Goal: Answer question/provide support: Share knowledge or assist other users

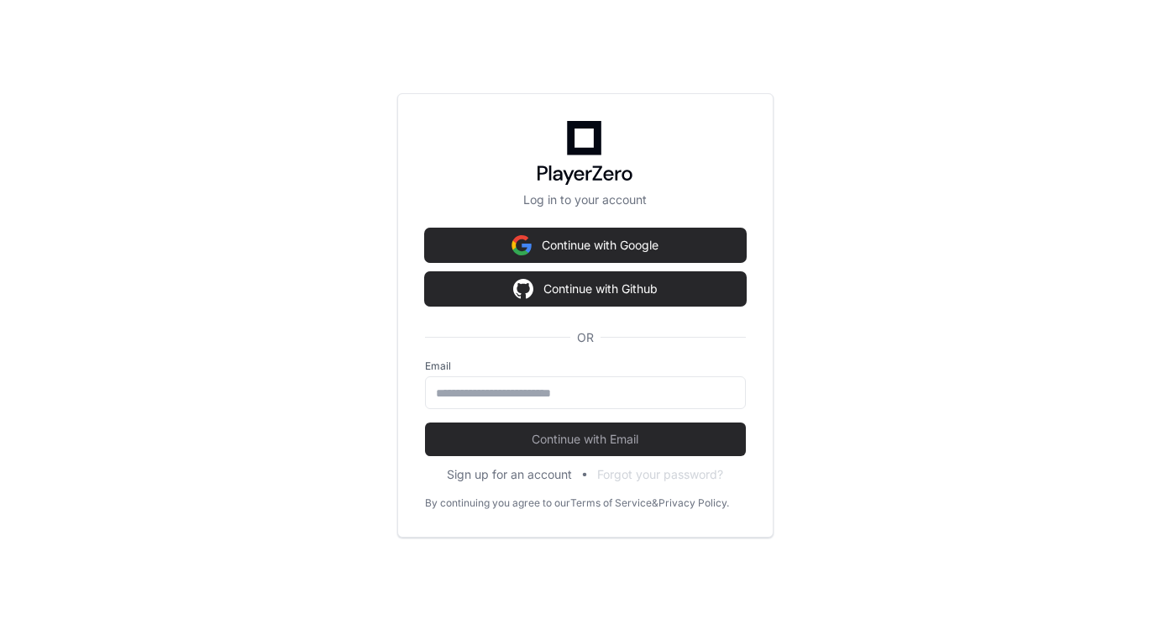
scroll to position [8800, 0]
click at [495, 396] on input "email" at bounding box center [586, 393] width 299 height 17
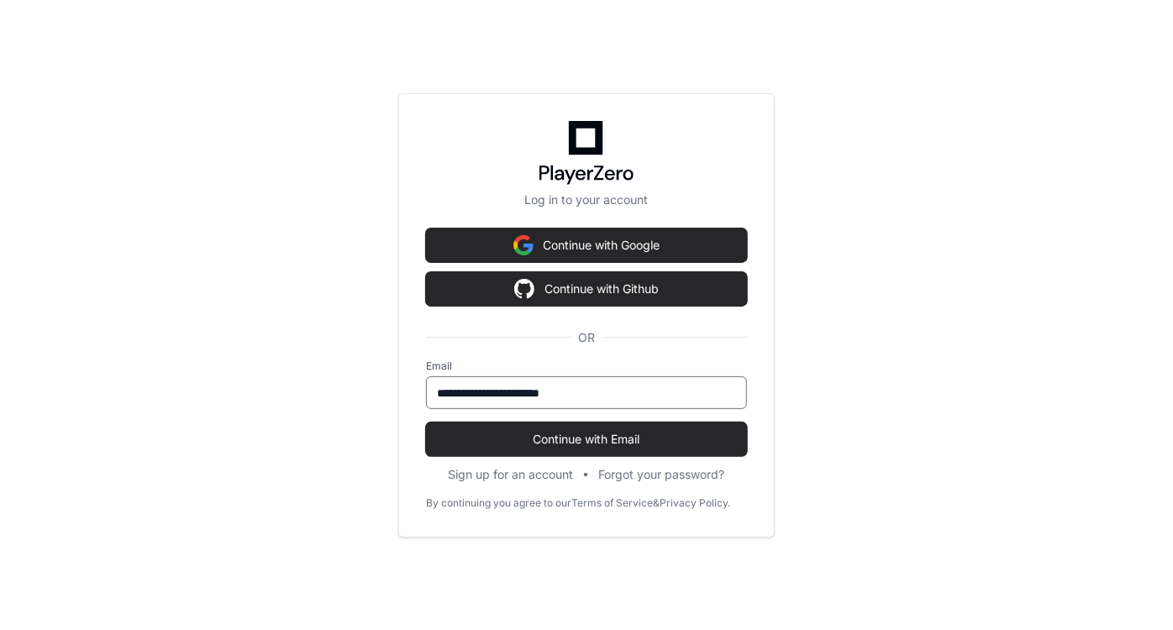
type input "**********"
click at [426, 423] on button "Continue with Email" at bounding box center [586, 440] width 321 height 34
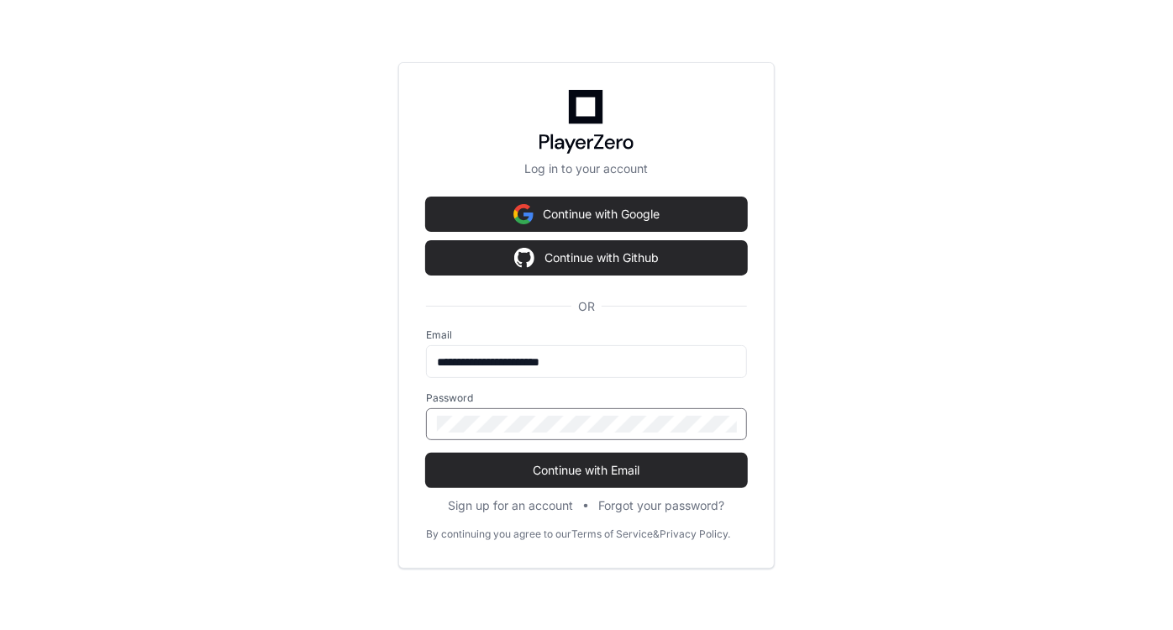
click at [426, 454] on button "Continue with Email" at bounding box center [586, 471] width 321 height 34
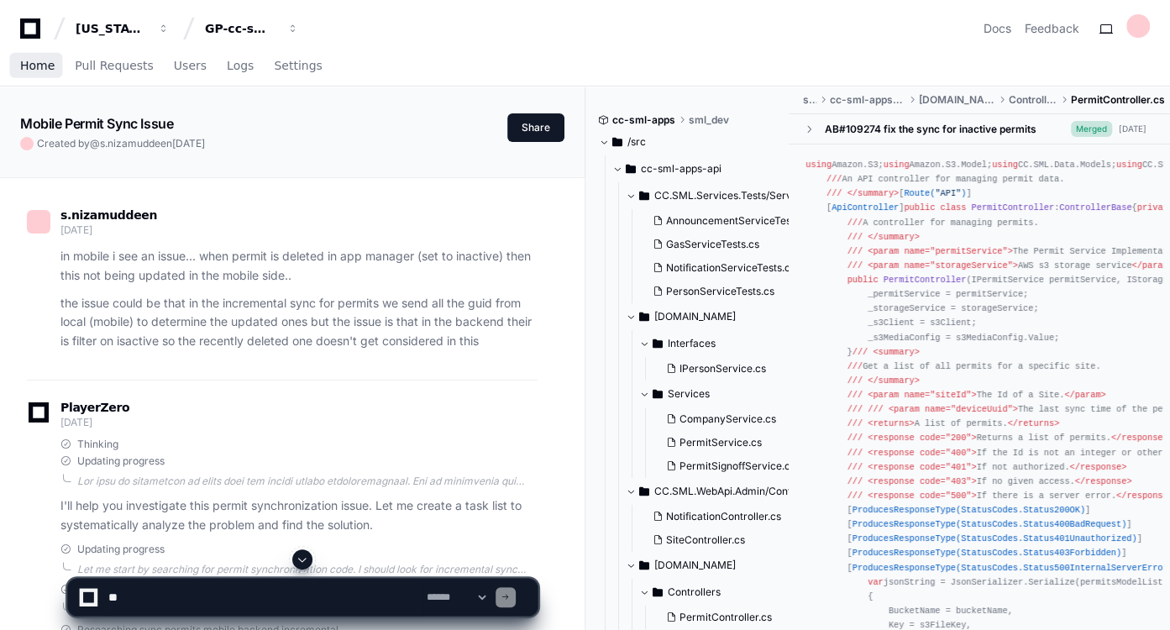
click at [36, 62] on span "Home" at bounding box center [37, 65] width 34 height 10
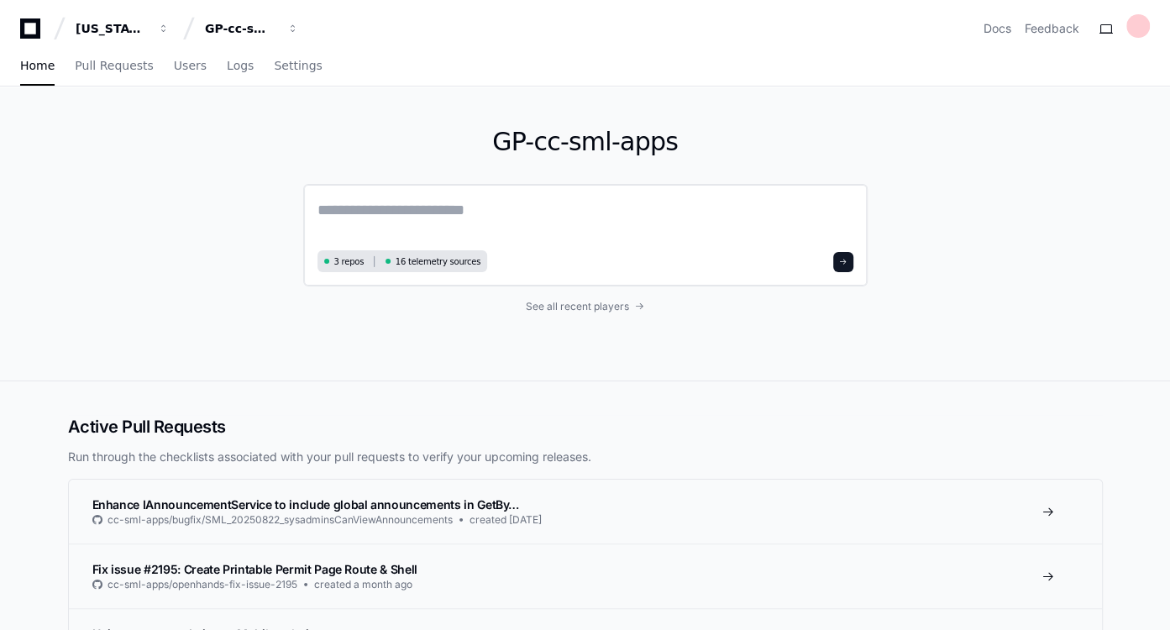
click at [492, 211] on textarea at bounding box center [586, 221] width 536 height 47
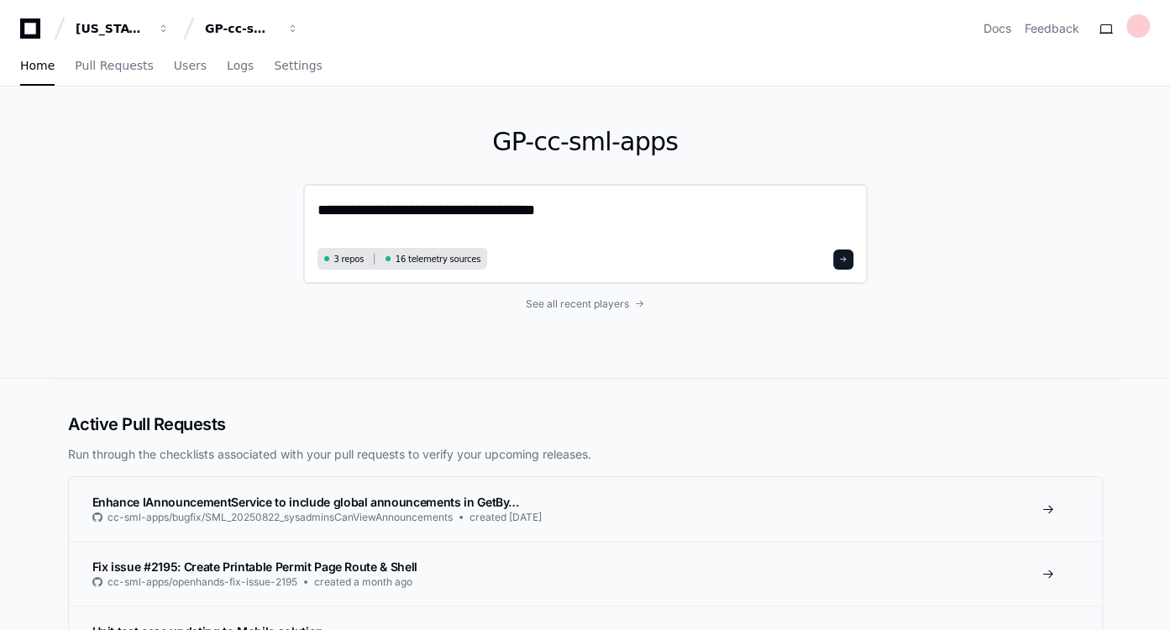
click at [462, 203] on textarea "**********" at bounding box center [586, 220] width 536 height 45
click at [470, 207] on textarea "**********" at bounding box center [586, 220] width 536 height 45
click at [612, 242] on div "**********" at bounding box center [585, 234] width 564 height 100
click at [470, 210] on textarea "**********" at bounding box center [586, 220] width 536 height 45
paste textarea "**********"
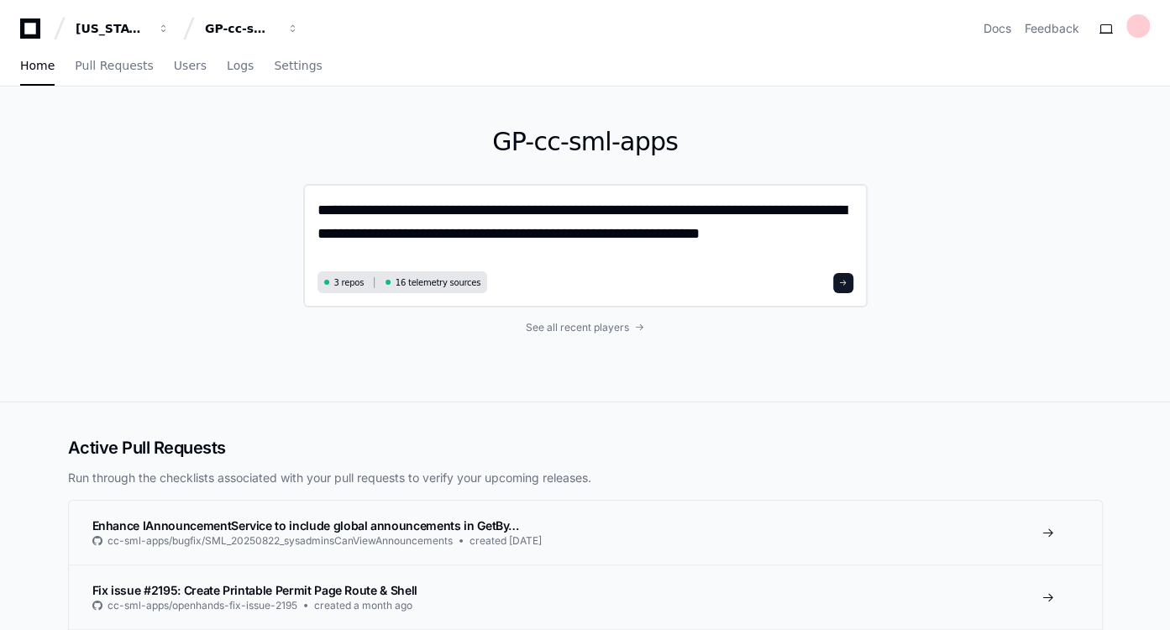
click at [828, 238] on textarea "**********" at bounding box center [586, 232] width 537 height 68
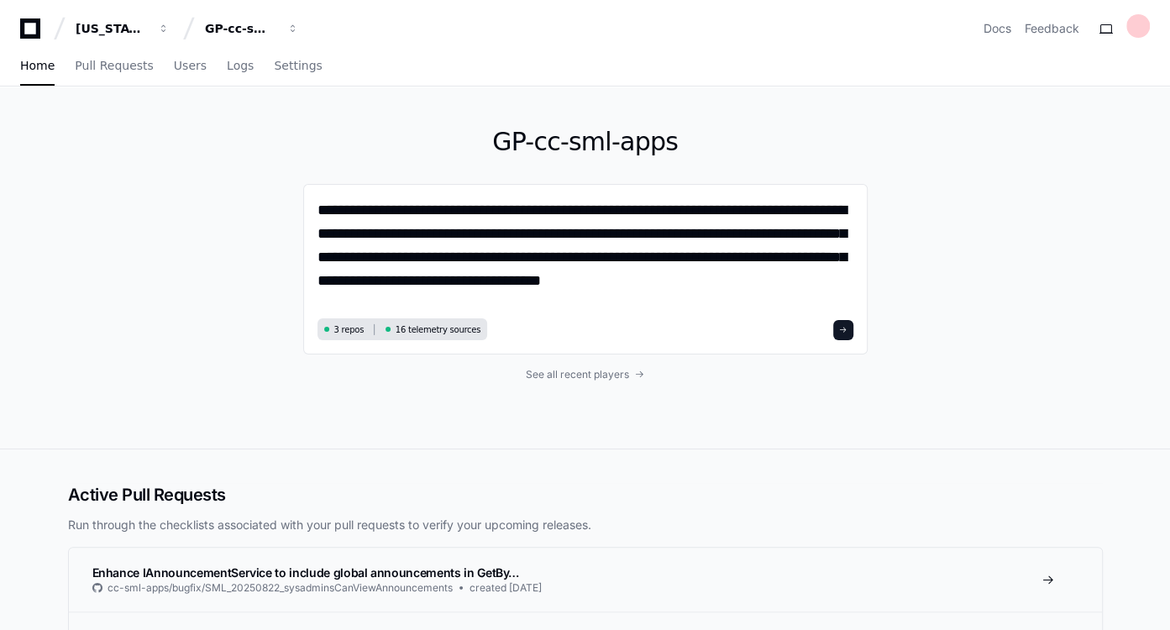
paste textarea "**********"
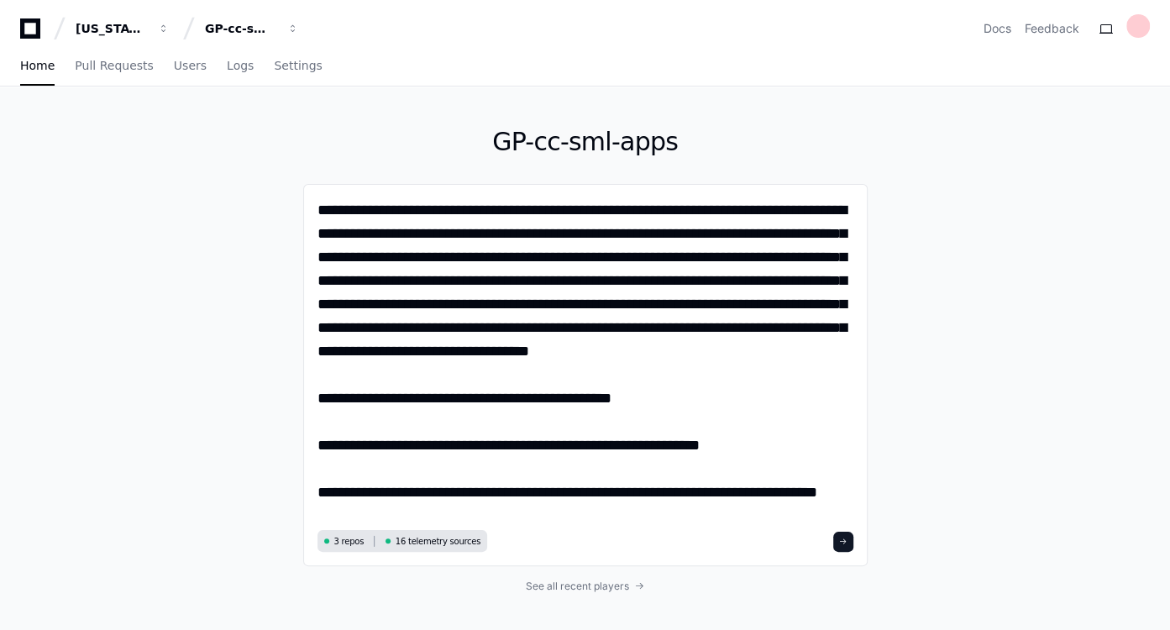
paste textarea "**********"
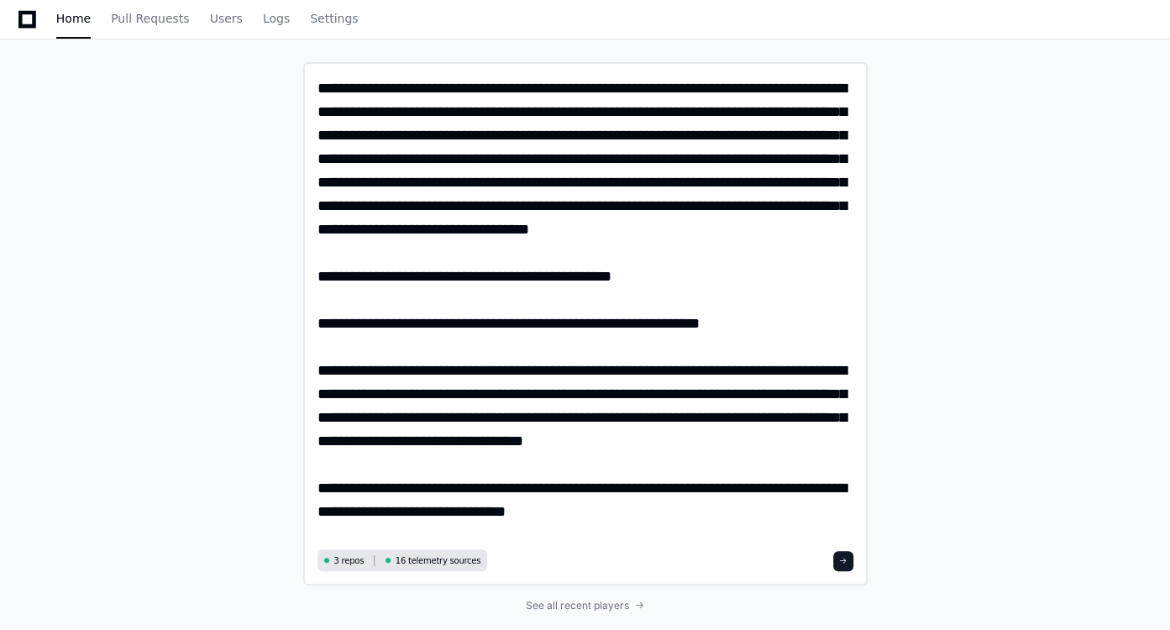
scroll to position [123, 0]
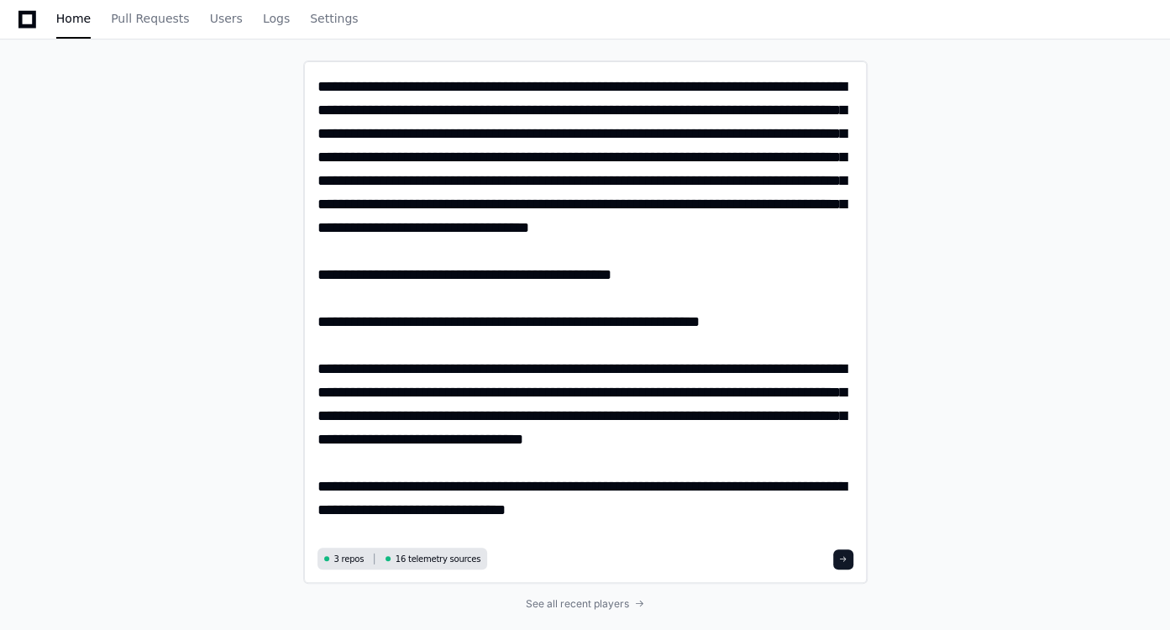
drag, startPoint x: 694, startPoint y: 315, endPoint x: 596, endPoint y: 515, distance: 222.4
click at [596, 515] on textarea at bounding box center [586, 309] width 537 height 468
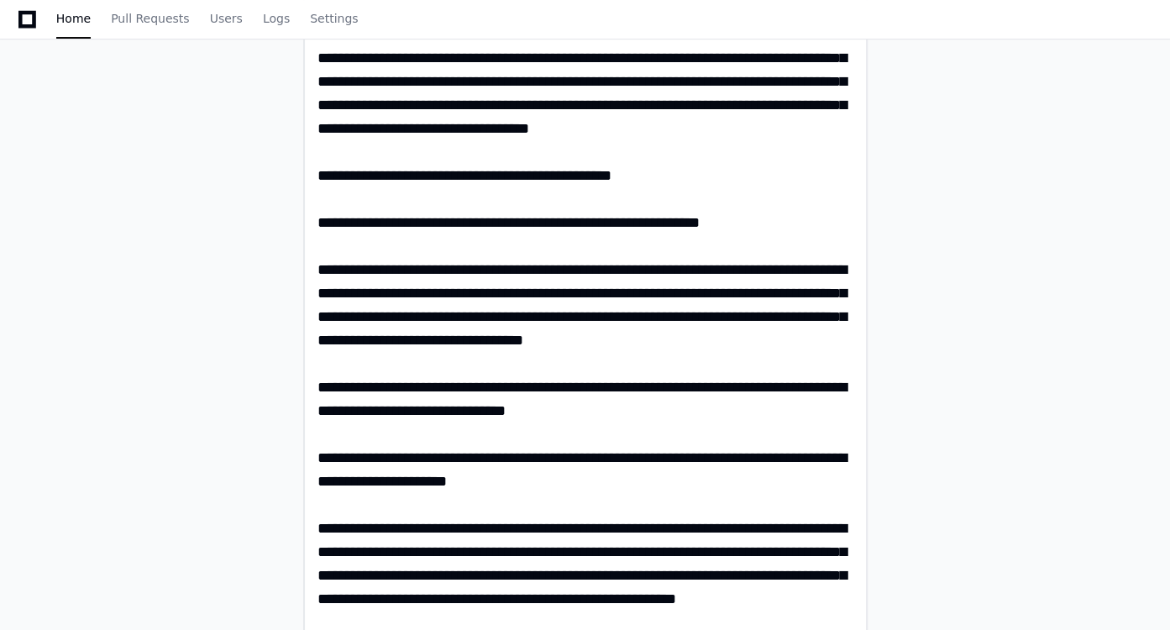
scroll to position [0, 0]
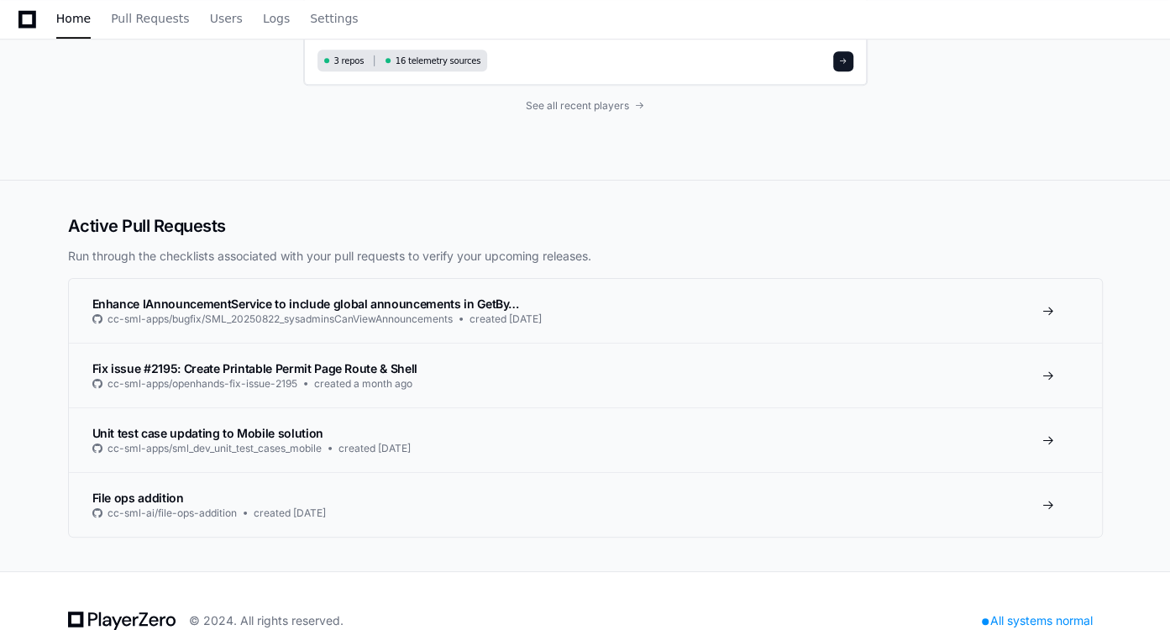
type textarea "**********"
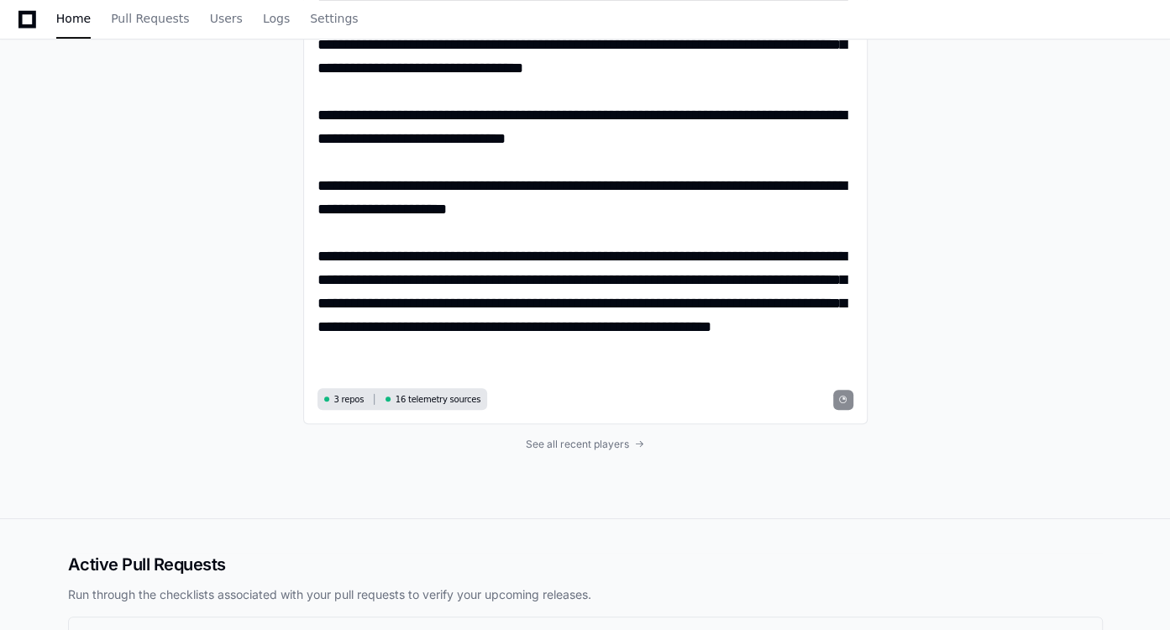
scroll to position [870, 0]
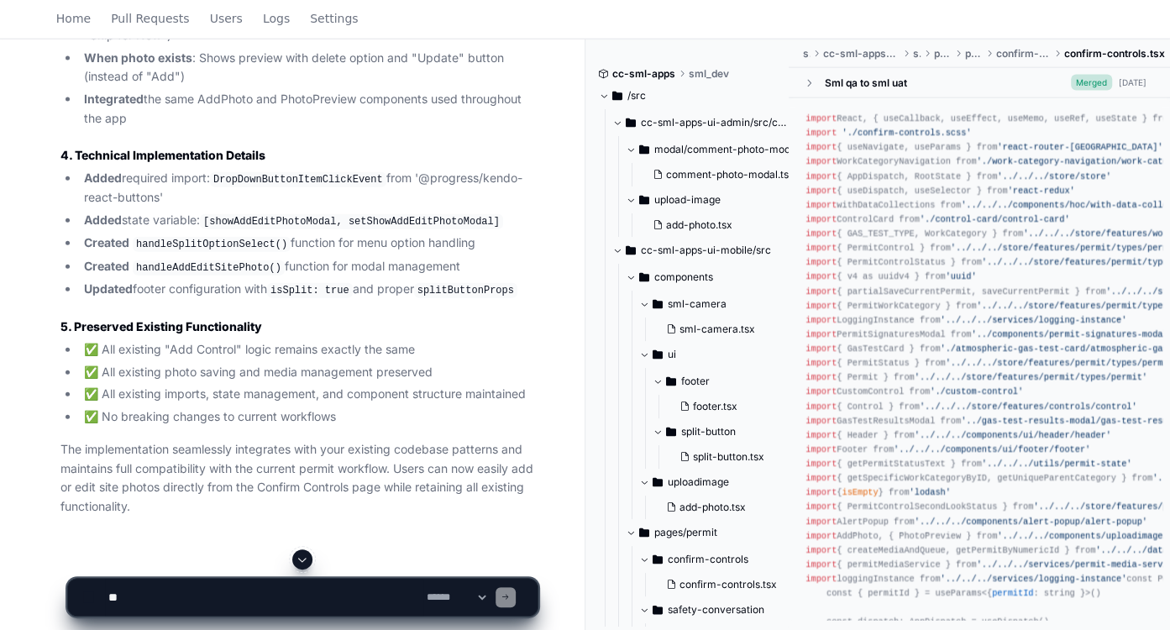
scroll to position [2542, 0]
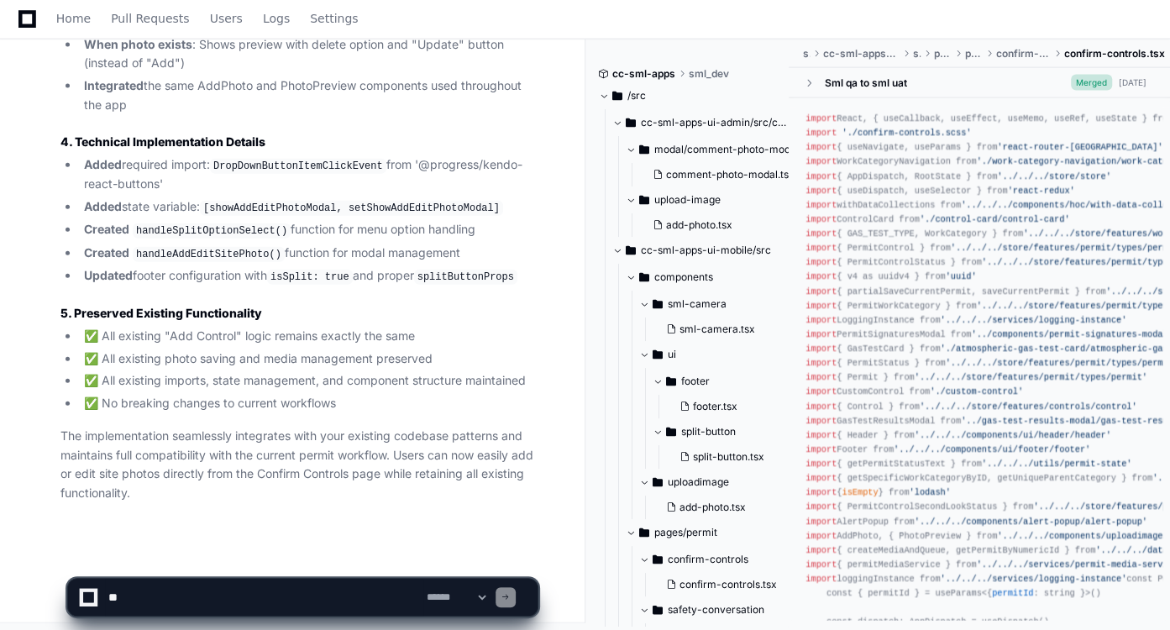
click at [224, 587] on textarea at bounding box center [264, 597] width 318 height 37
click at [298, 594] on textarea at bounding box center [264, 597] width 318 height 37
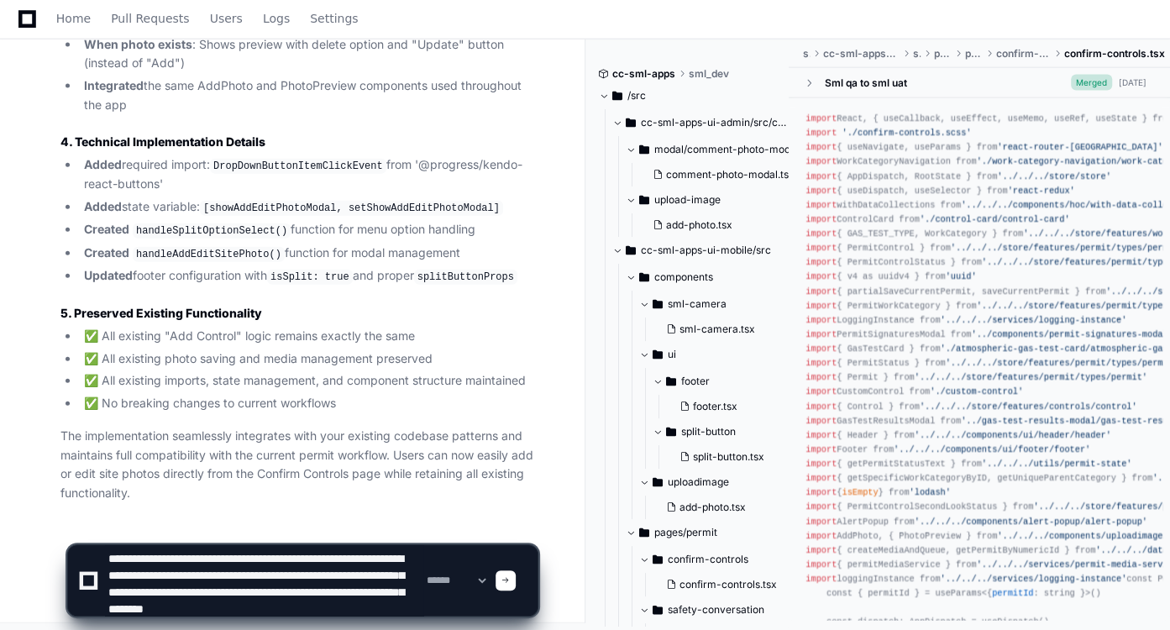
scroll to position [22, 0]
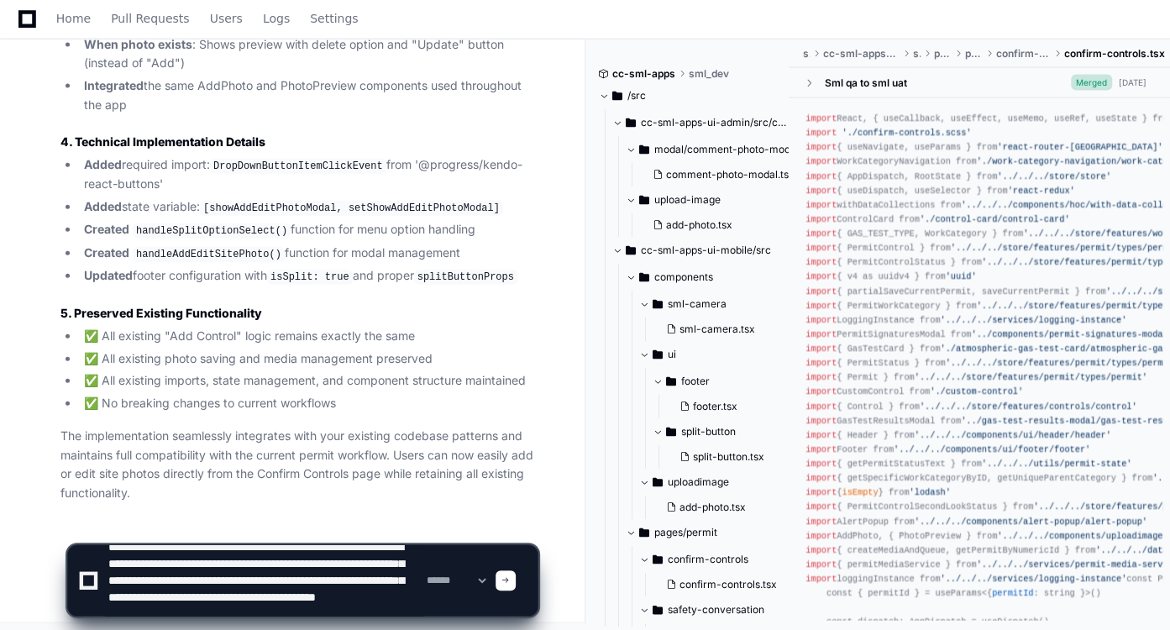
click at [381, 602] on textarea at bounding box center [264, 580] width 318 height 71
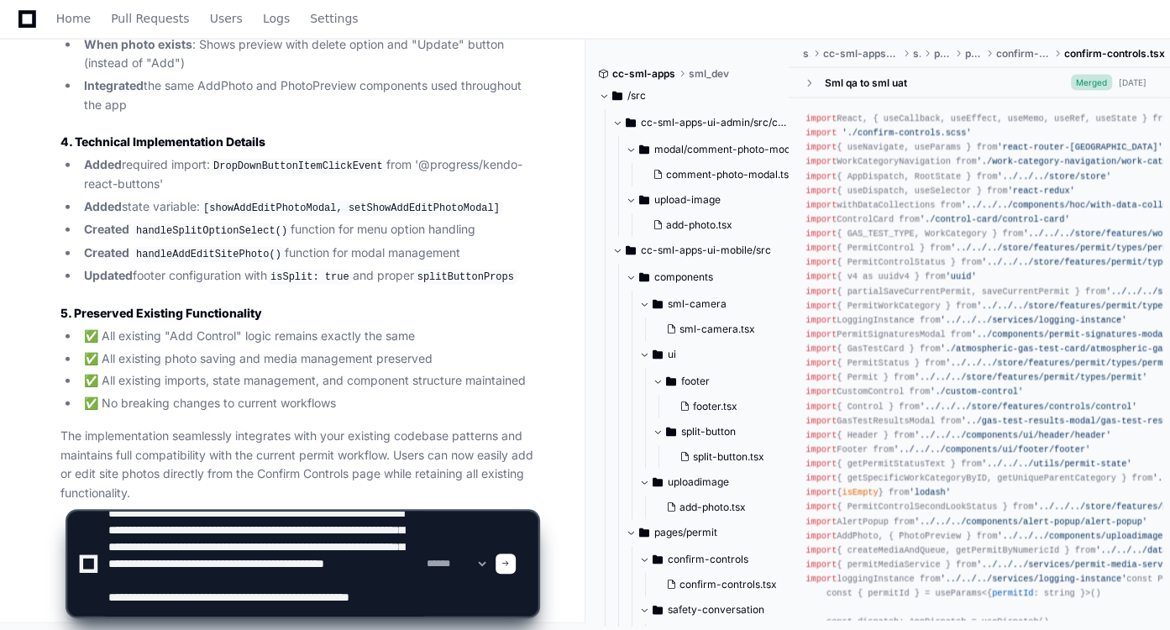
scroll to position [39, 0]
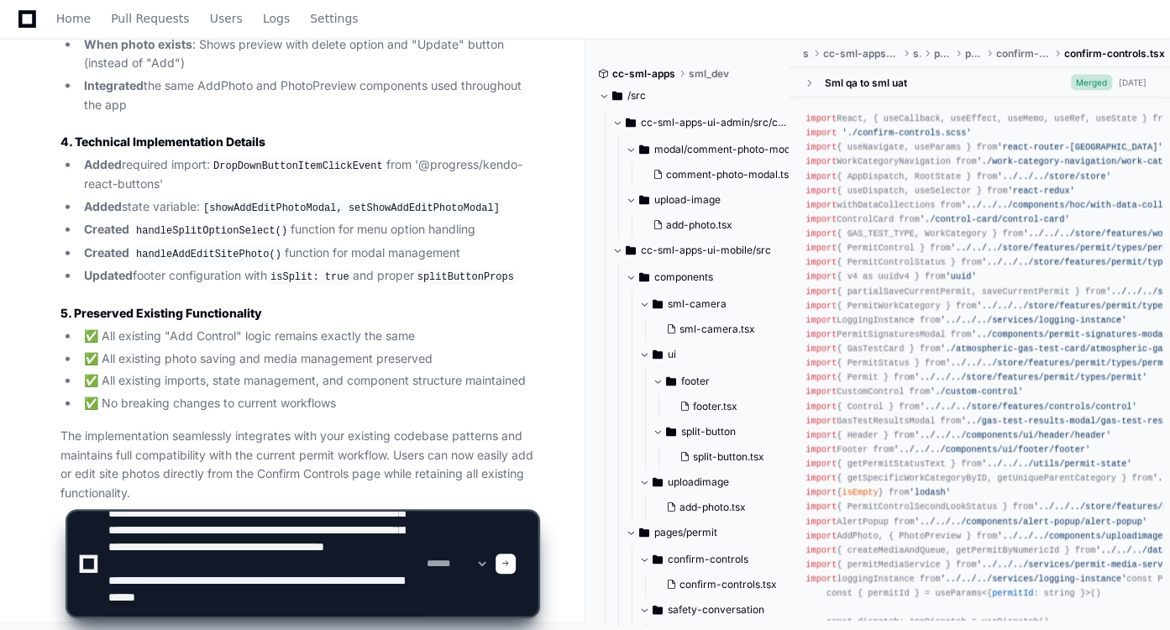
type textarea "**********"
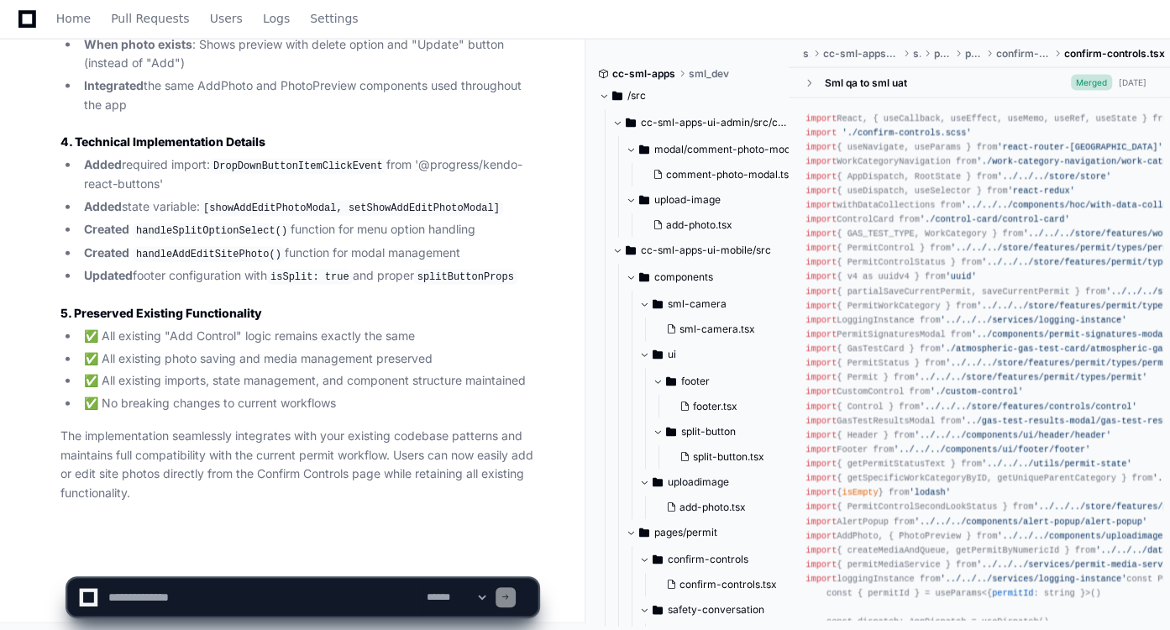
scroll to position [0, 0]
click at [304, 557] on span at bounding box center [302, 559] width 13 height 13
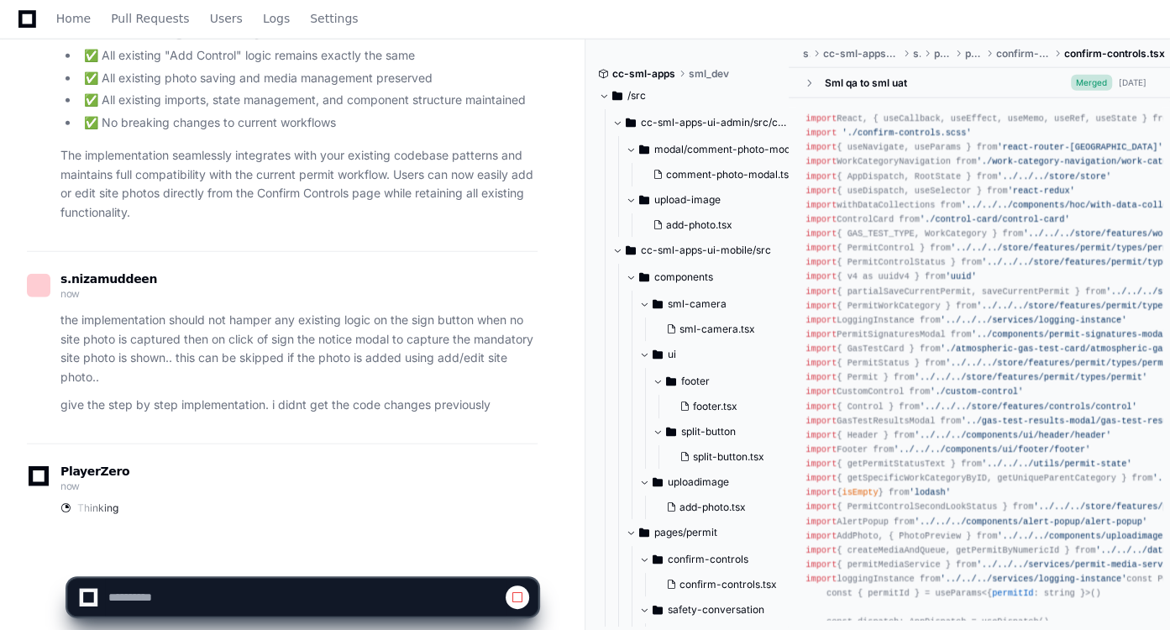
scroll to position [2831, 0]
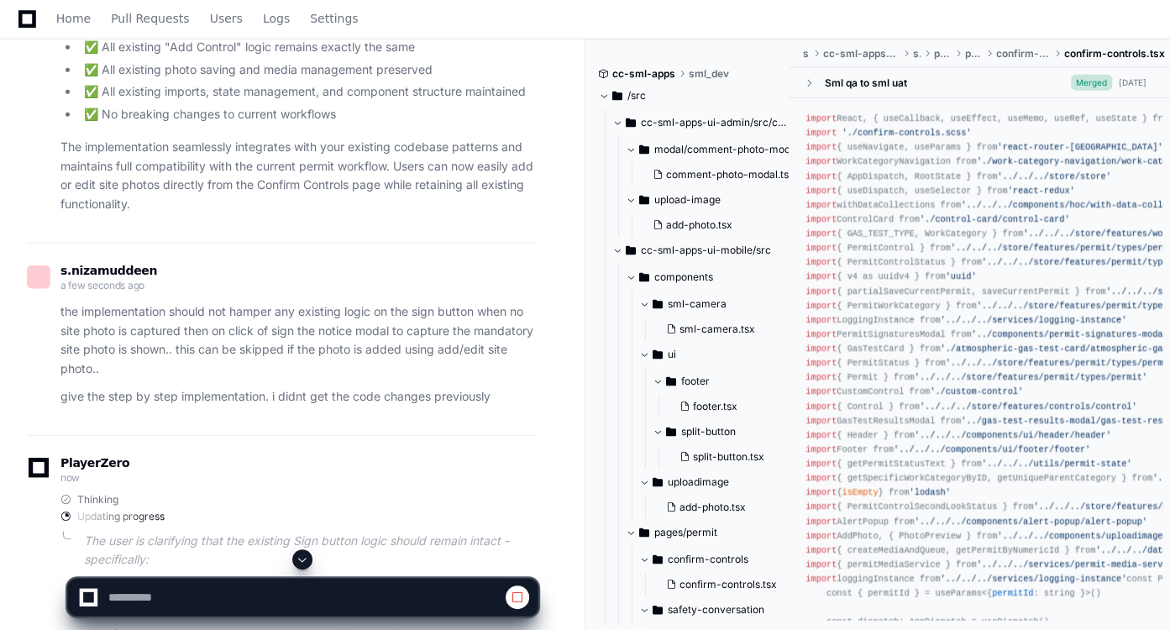
click at [304, 557] on span at bounding box center [302, 559] width 13 height 13
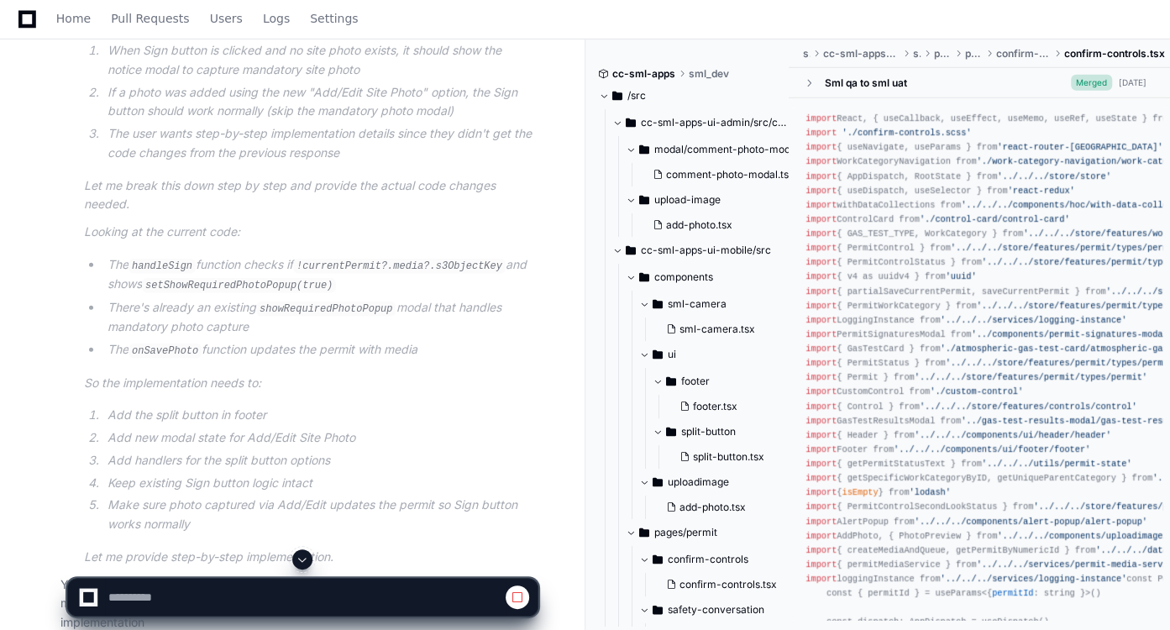
scroll to position [3461, 0]
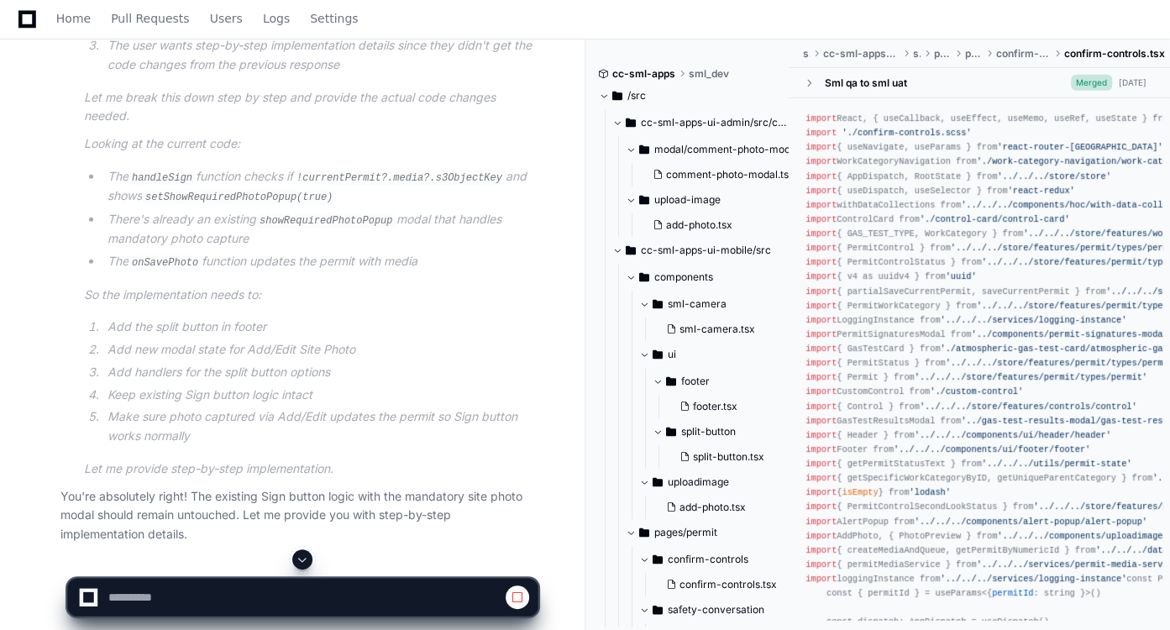
click at [304, 557] on span at bounding box center [302, 559] width 13 height 13
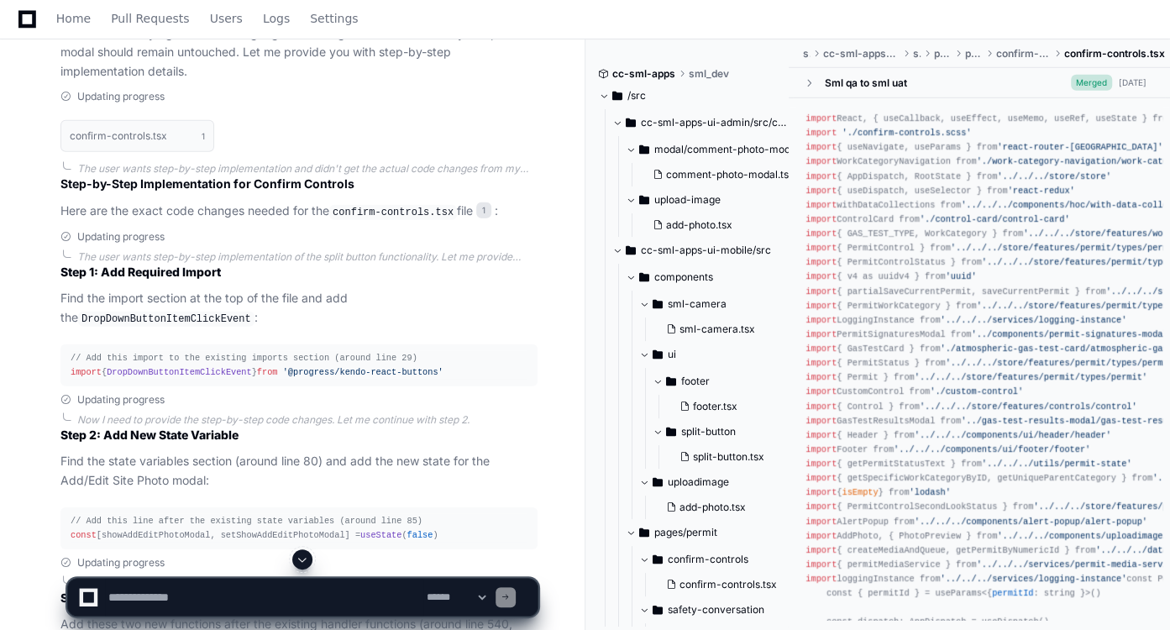
scroll to position [3313, 0]
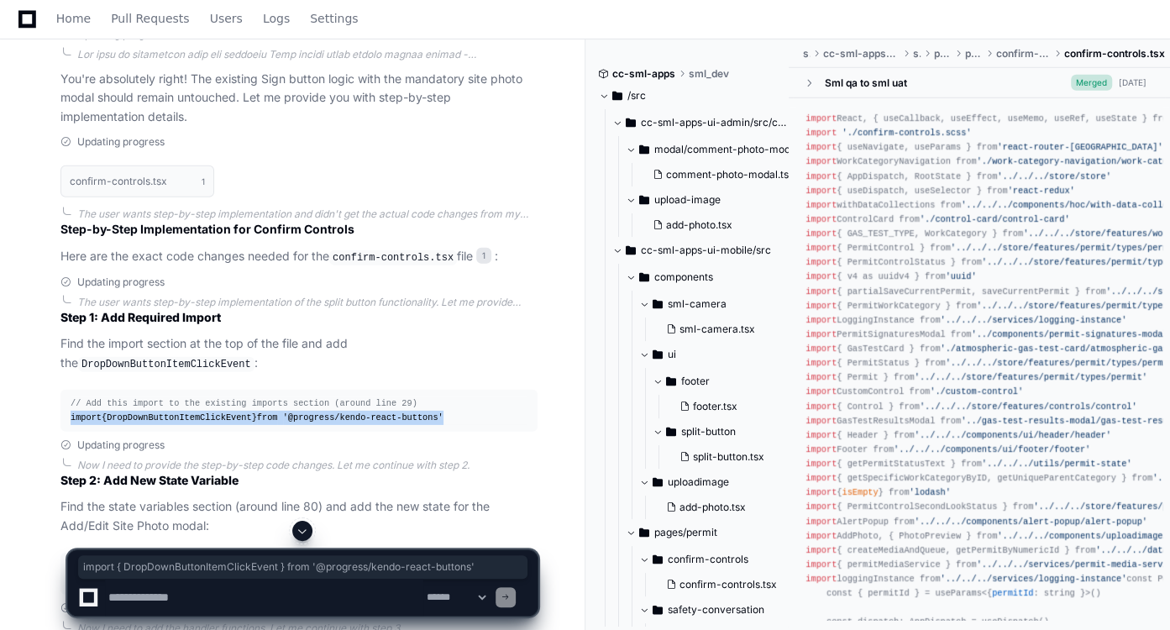
drag, startPoint x: 437, startPoint y: 386, endPoint x: 62, endPoint y: 386, distance: 374.7
click at [62, 390] on pre "// Add this import to the existing imports section (around line 29) import { Dr…" at bounding box center [298, 411] width 477 height 42
copy div "import { DropDownButtonItemClickEvent } from '@progress/kendo-react-buttons'"
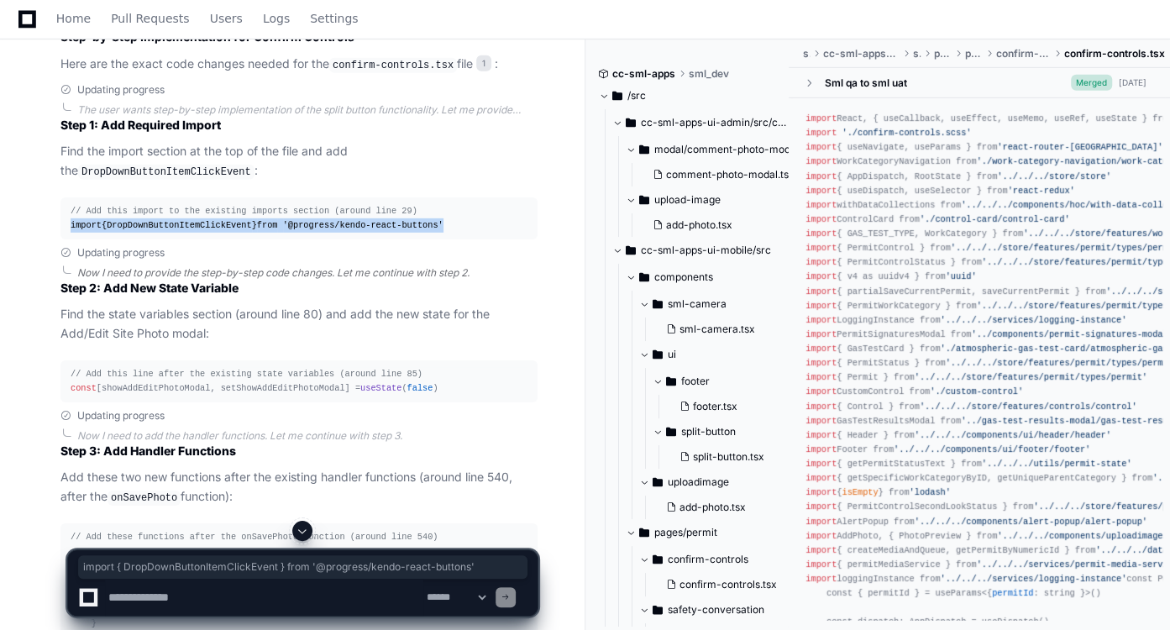
scroll to position [3573, 0]
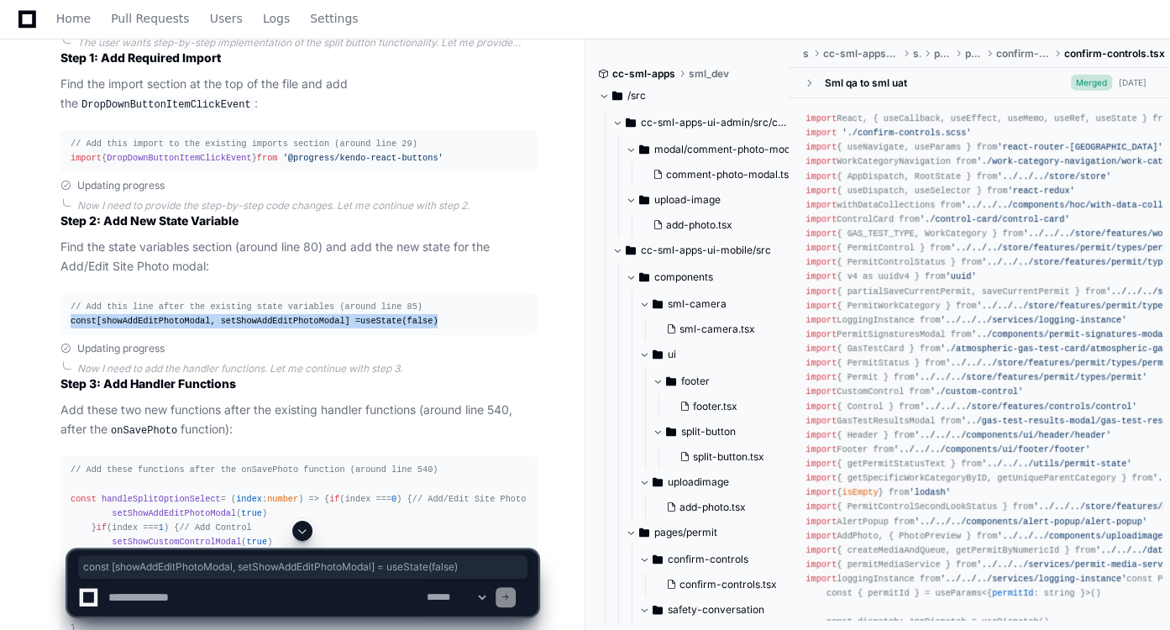
drag, startPoint x: 420, startPoint y: 290, endPoint x: 71, endPoint y: 296, distance: 349.5
click at [71, 300] on div "// Add this line after the existing state variables (around line 85) const [sho…" at bounding box center [299, 314] width 457 height 29
copy div "const [showAddEditPhotoModal, setShowAddEditPhotoModal] = useState ( false )"
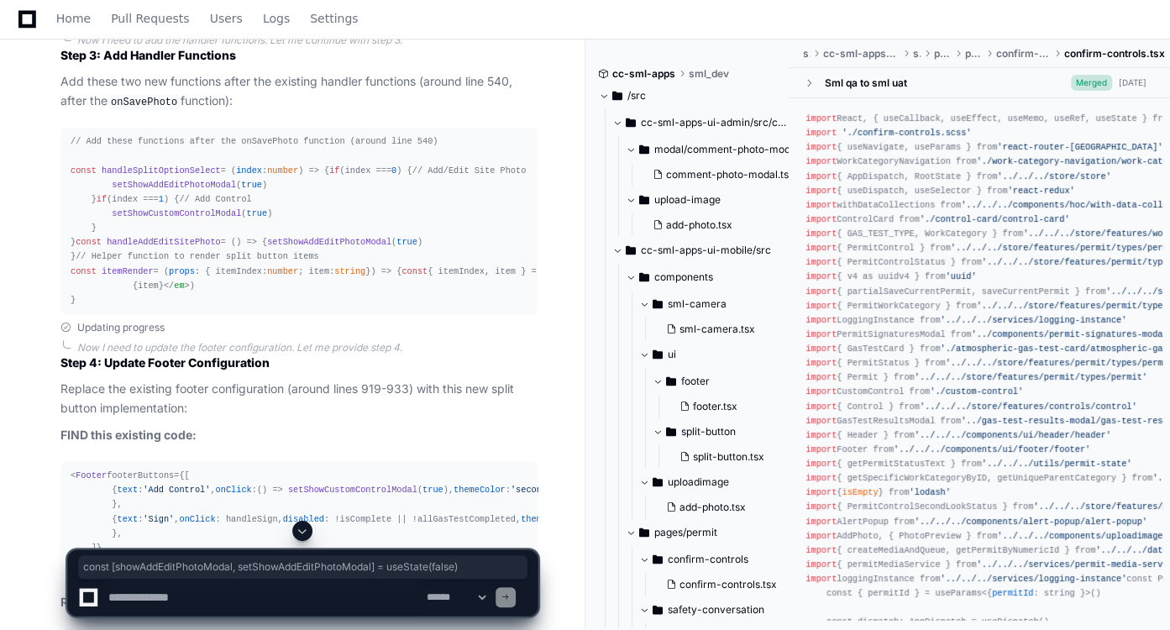
scroll to position [3904, 0]
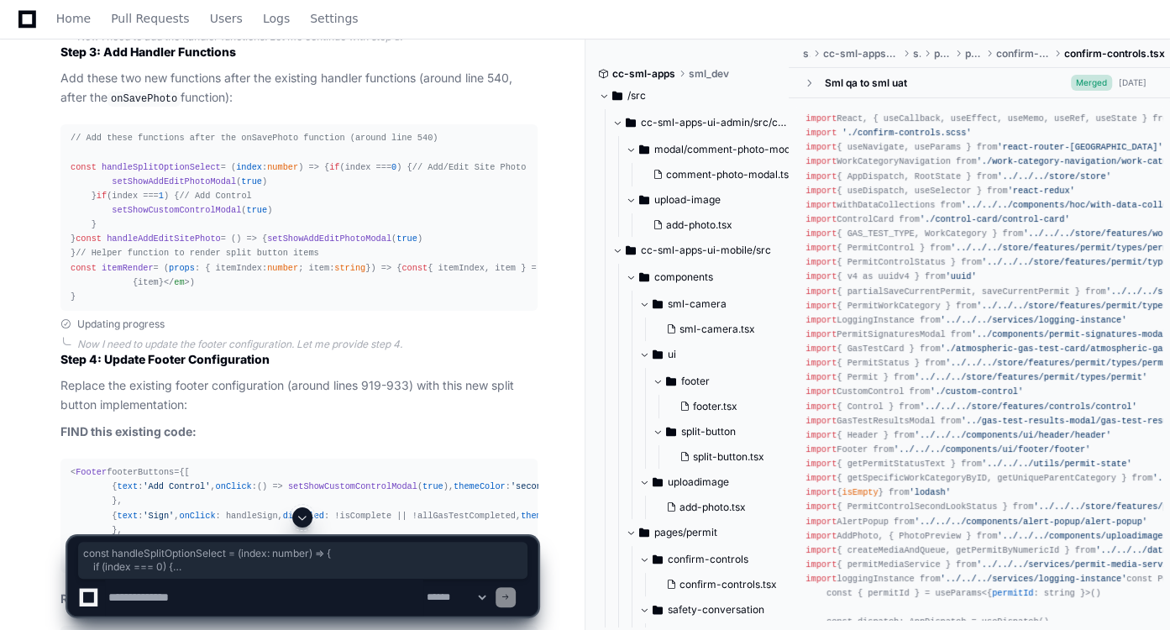
drag, startPoint x: 77, startPoint y: 475, endPoint x: 66, endPoint y: 129, distance: 347.1
click at [66, 129] on pre "// Add these functions after the onSavePhoto function (around line 540) const h…" at bounding box center [298, 217] width 477 height 186
copy div "const handleSplitOptionSelect = ( index : number ) => { if (index === 0 ) { // …"
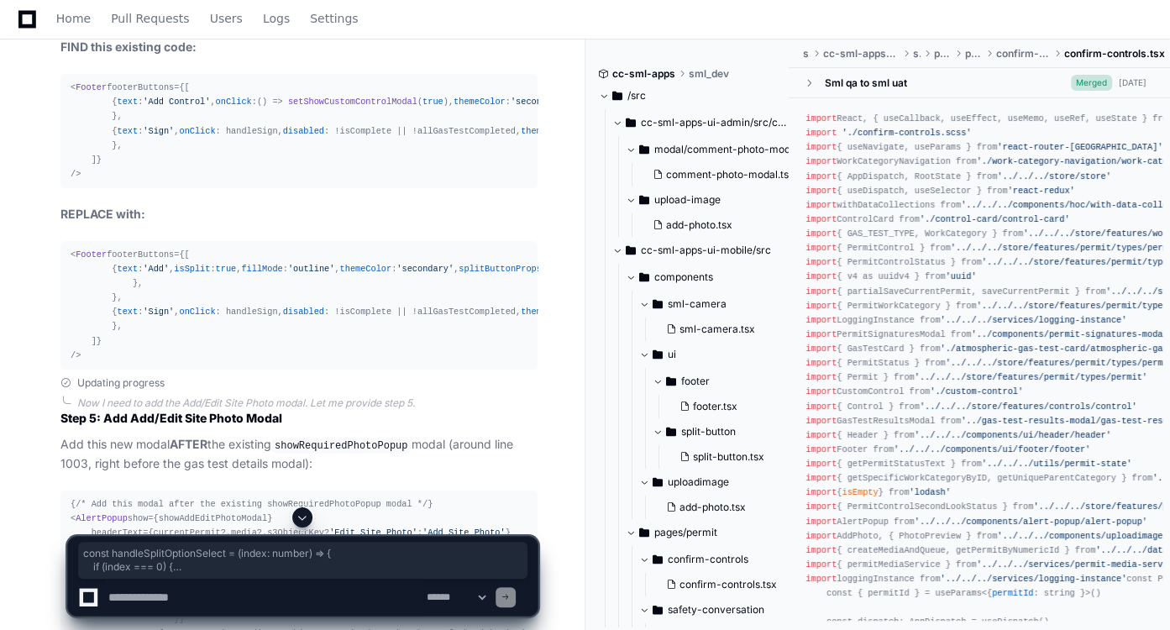
scroll to position [4292, 0]
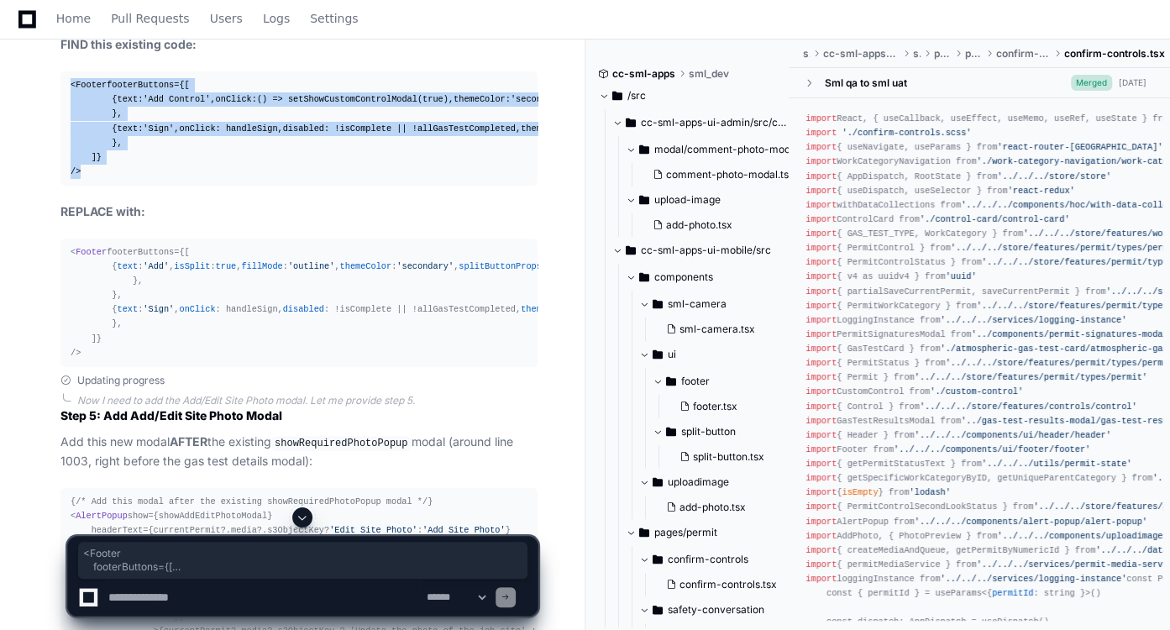
drag, startPoint x: 69, startPoint y: 258, endPoint x: 102, endPoint y: 456, distance: 201.1
click at [102, 186] on pre "< Footer footerButtons={[ { text : 'Add Control' , onClick : () => setShowCusto…" at bounding box center [298, 128] width 477 height 114
copy div "< Footer footerButtons={[ { text : 'Add Control' , onClick : () => setShowCusto…"
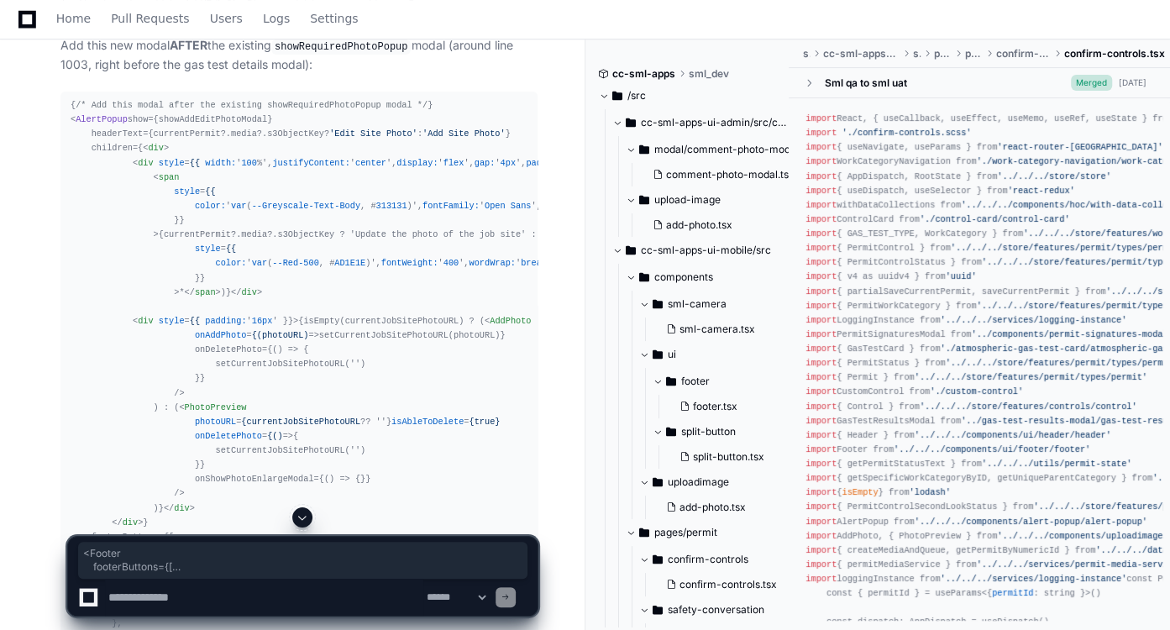
scroll to position [4695, 0]
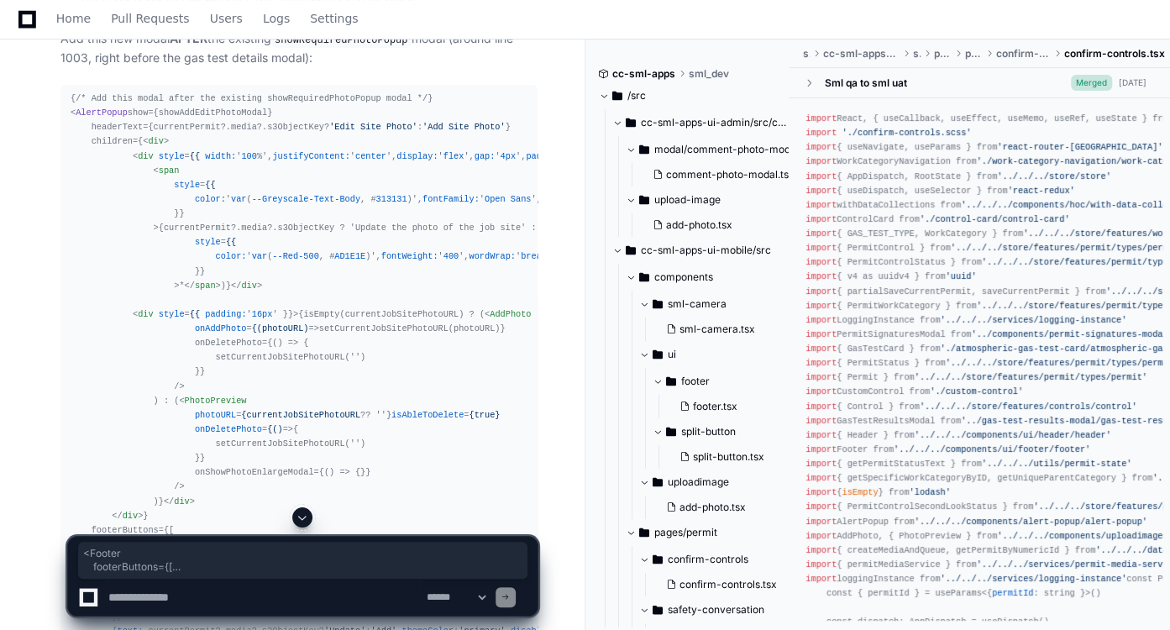
drag, startPoint x: 79, startPoint y: 423, endPoint x: 69, endPoint y: 136, distance: 287.5
copy div "< Footer footerButtons={[ { text : 'Add' , isSplit : true , fillMode : 'outline…"
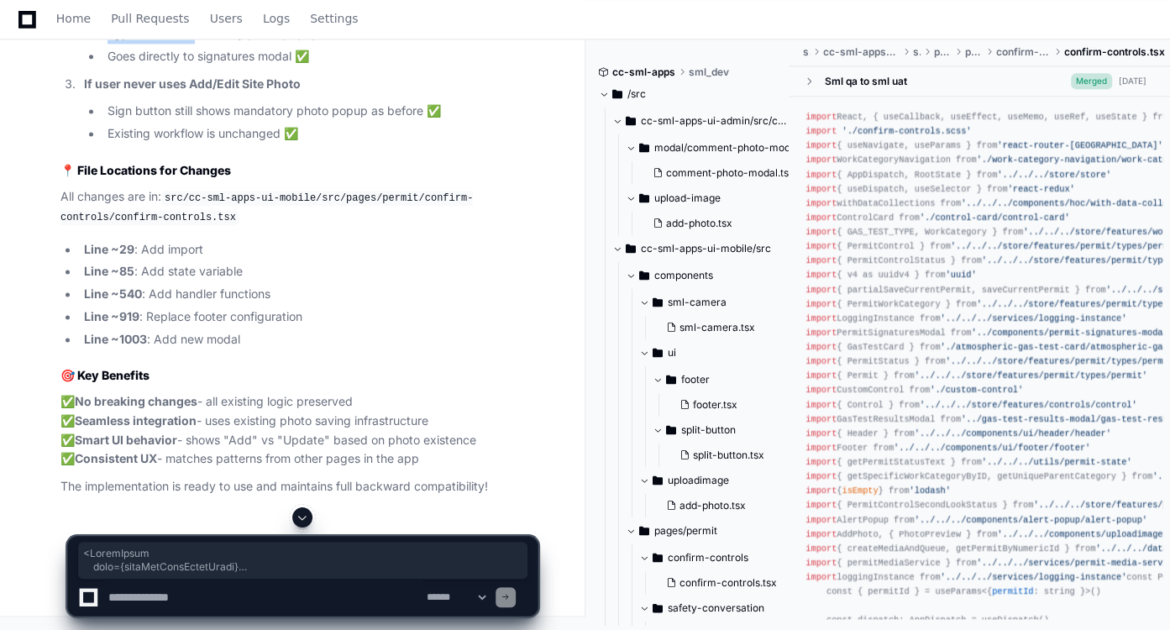
scroll to position [6262, 0]
drag, startPoint x: 69, startPoint y: 72, endPoint x: 87, endPoint y: 102, distance: 34.7
copy div "< AlertPopup show={showAddEditPhotoModal} headerText={currentPermit?. media ?. …"
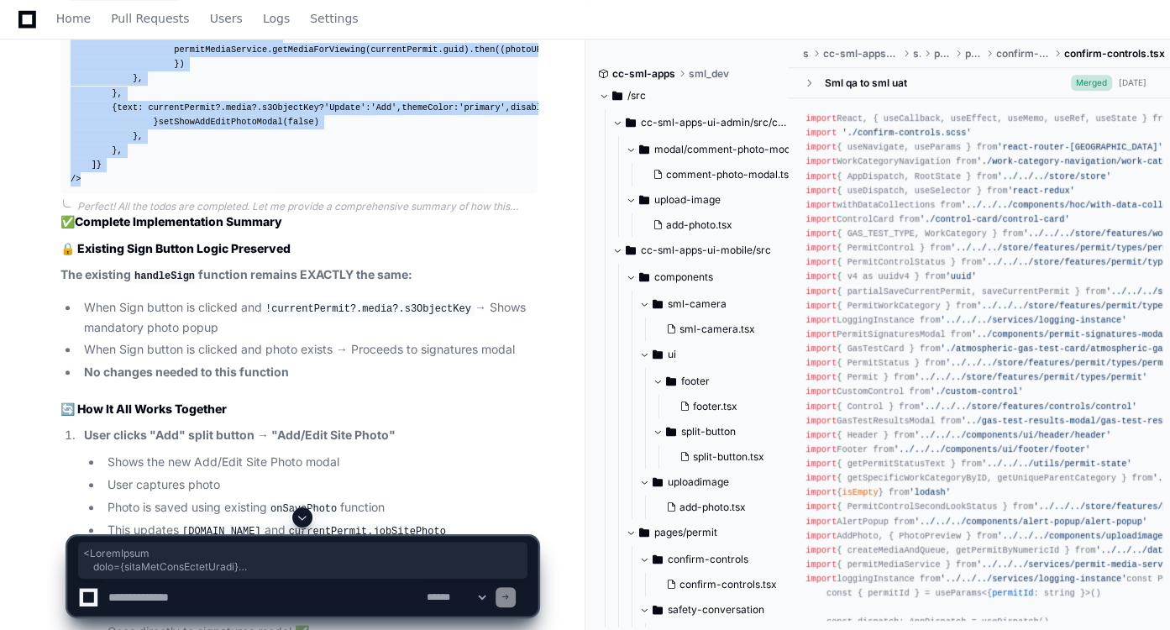
scroll to position [5217, 0]
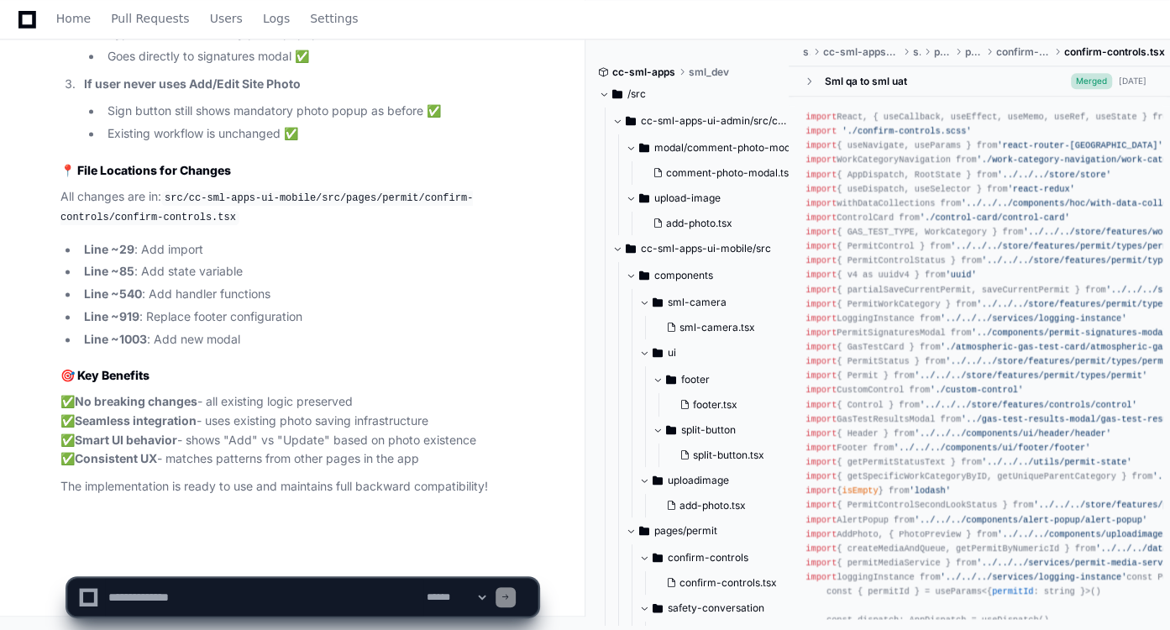
scroll to position [6754, 0]
click at [274, 603] on textarea at bounding box center [264, 597] width 318 height 37
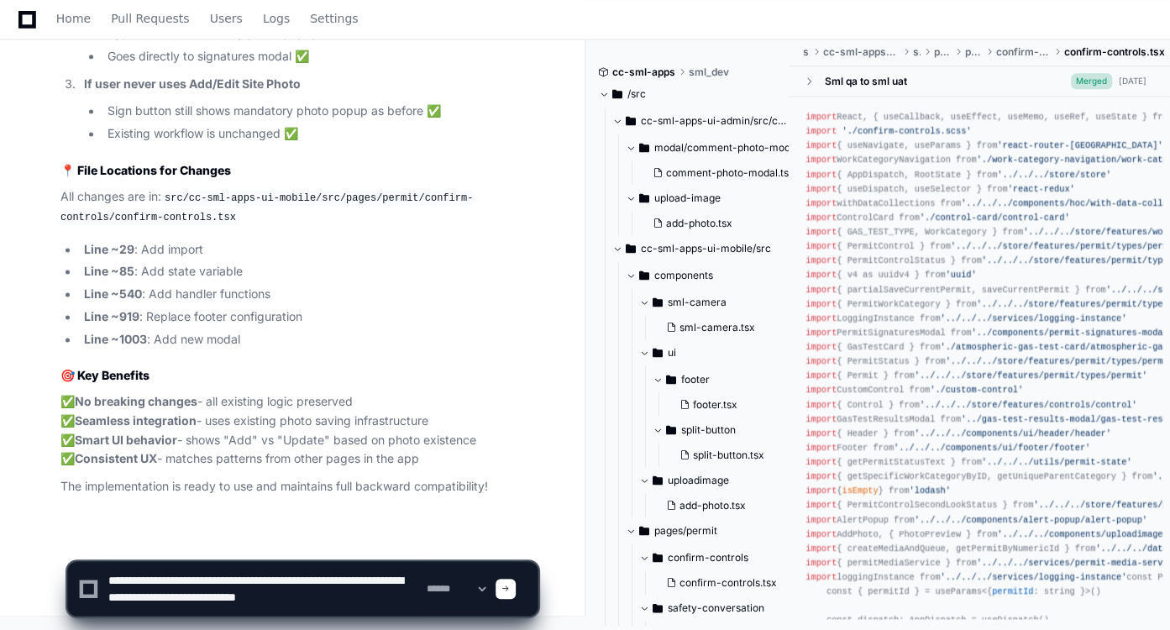
click at [402, 592] on textarea at bounding box center [264, 589] width 318 height 54
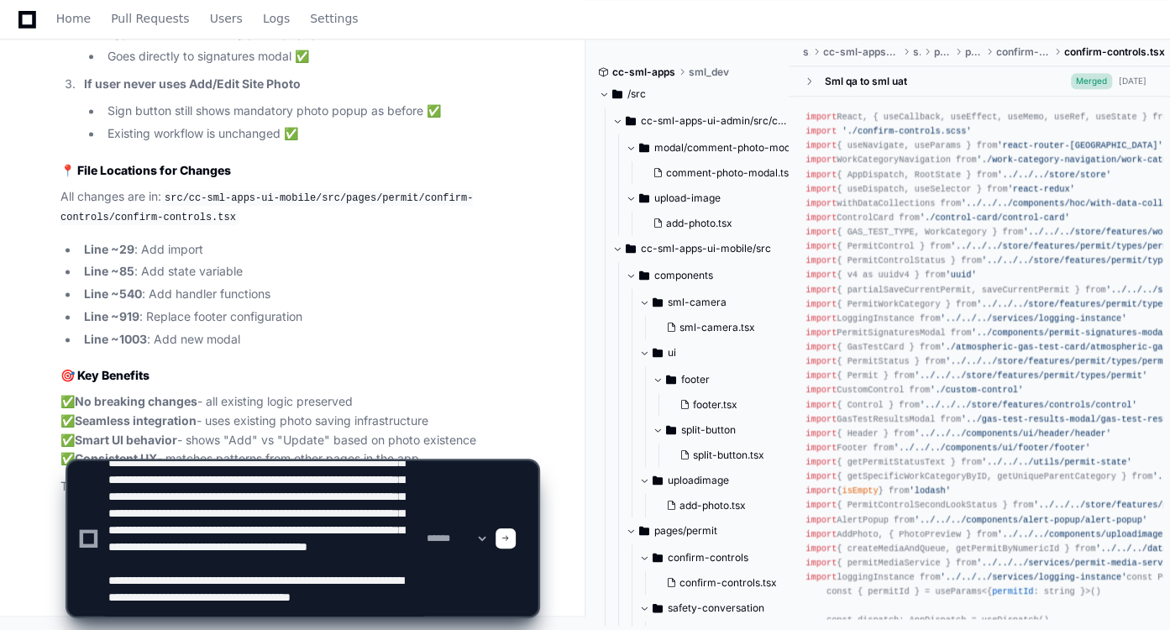
scroll to position [72, 0]
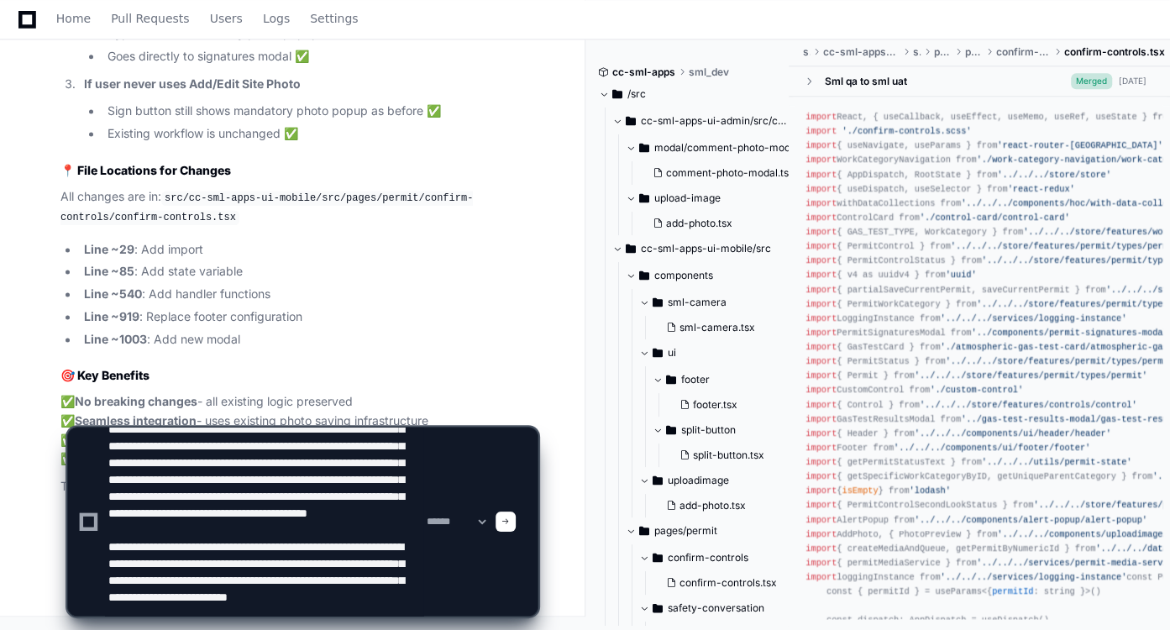
type textarea "**********"
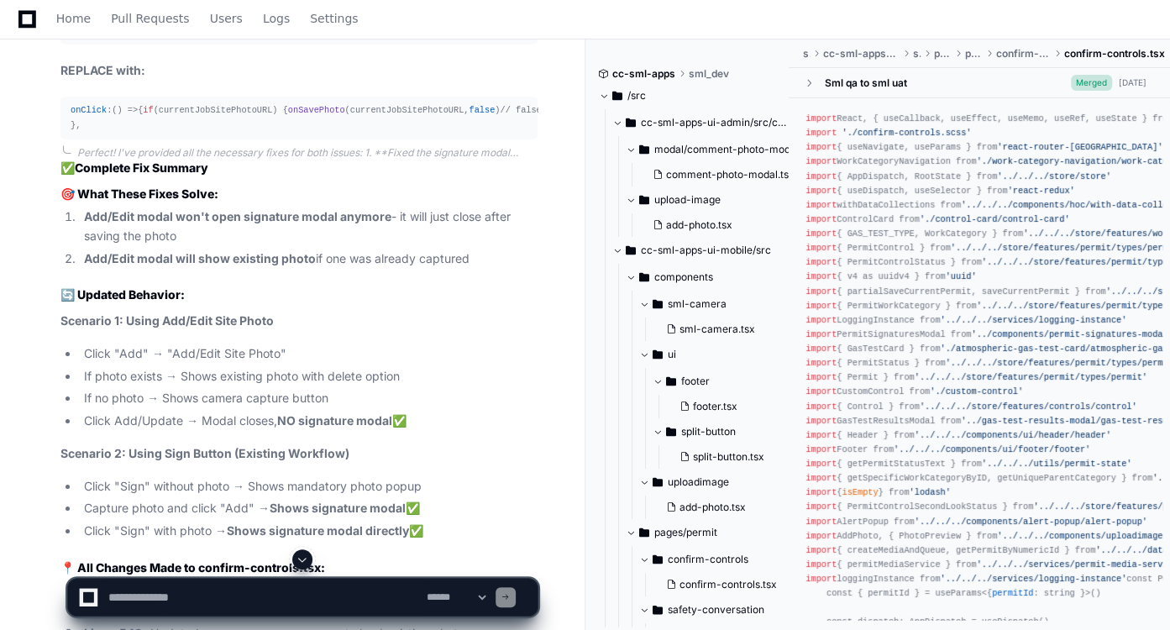
scroll to position [8053, 0]
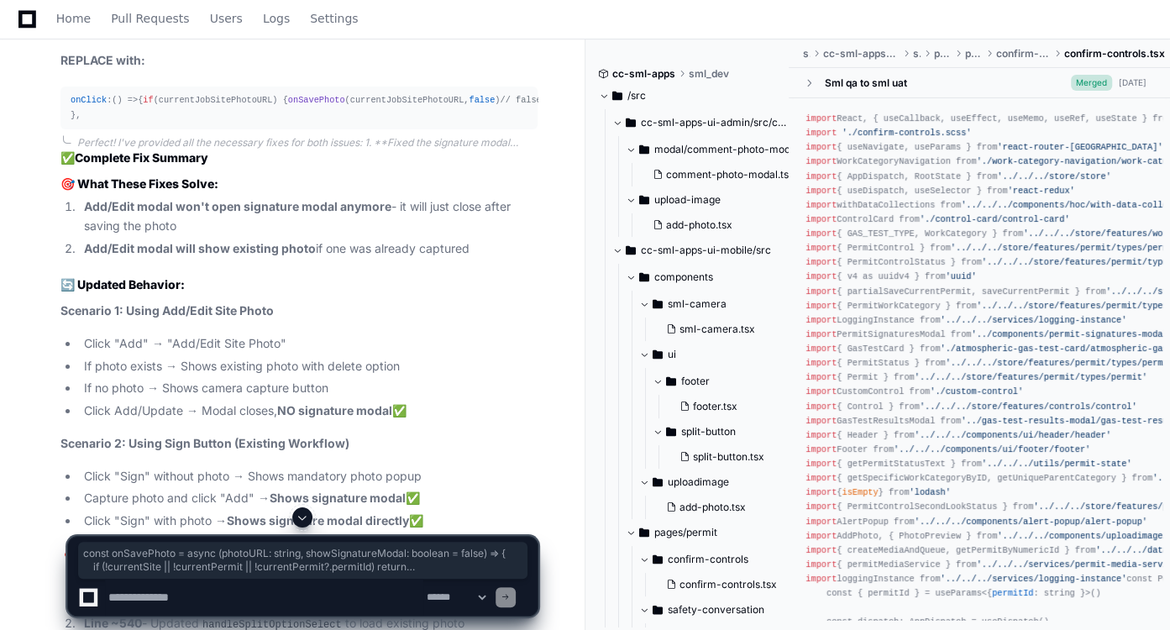
drag, startPoint x: 88, startPoint y: 484, endPoint x: 70, endPoint y: 228, distance: 256.0
copy div "const onSavePhoto = async ( photoURL : string , showSignatureModal : boolean = …"
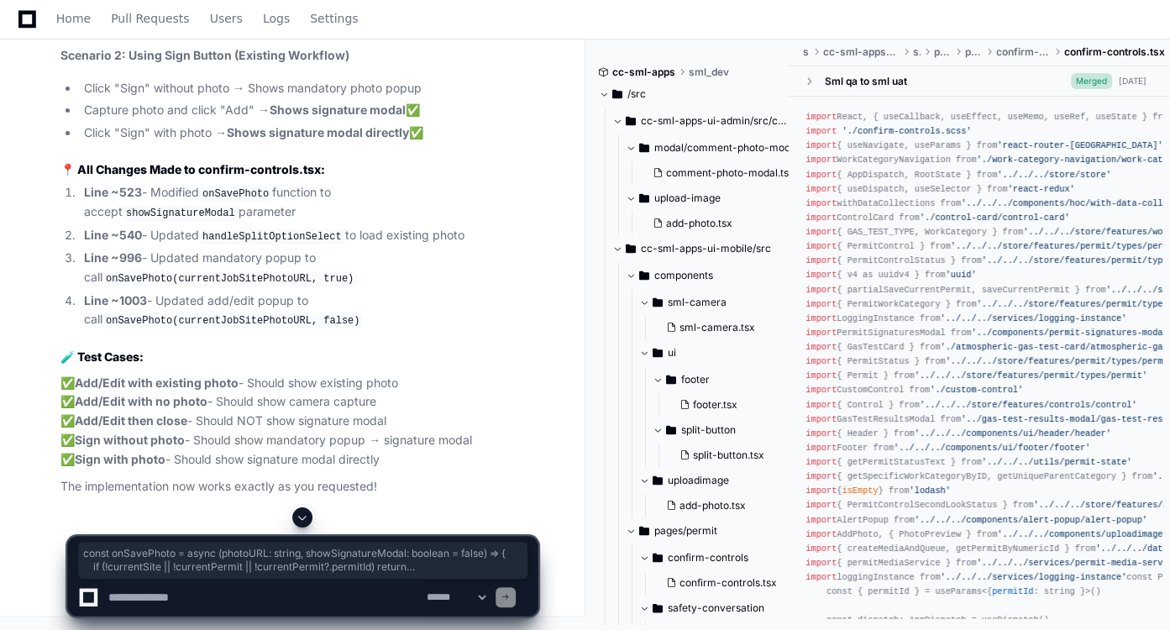
scroll to position [8646, 0]
drag, startPoint x: 81, startPoint y: 442, endPoint x: 63, endPoint y: 232, distance: 210.7
copy div "const handleSplitOptionSelect = ( index : number ) => { if (index === 0 ) { // …"
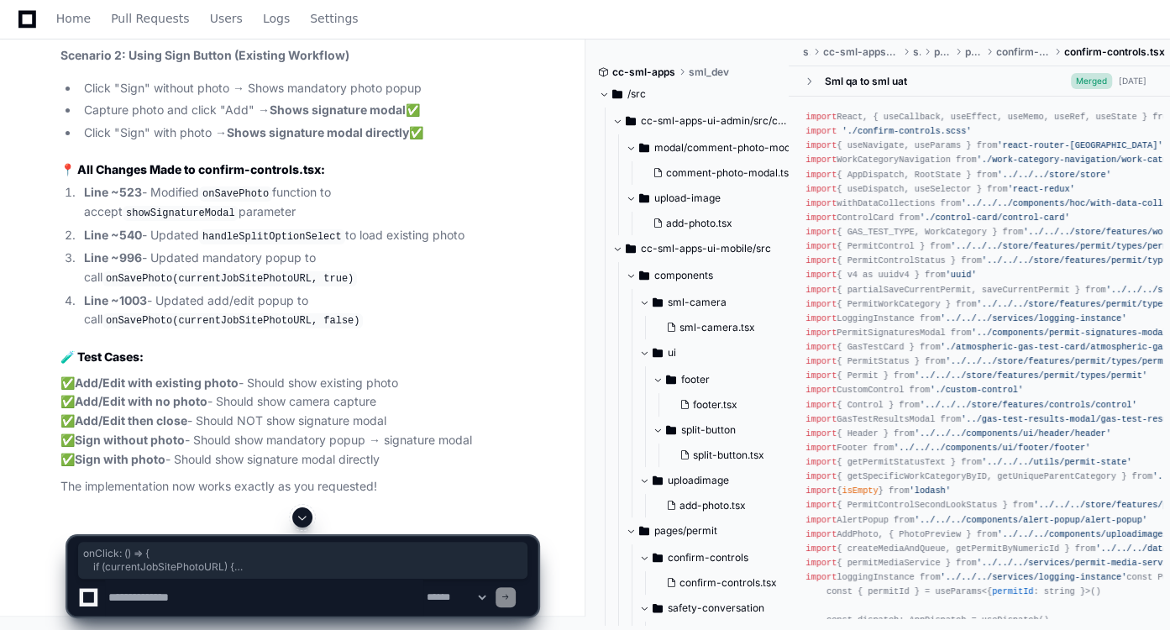
drag, startPoint x: 87, startPoint y: 453, endPoint x: 64, endPoint y: 386, distance: 70.9
copy div "onClick : () => { if (currentJobSitePhotoURL) { onSavePhoto (currentJobSitePhot…"
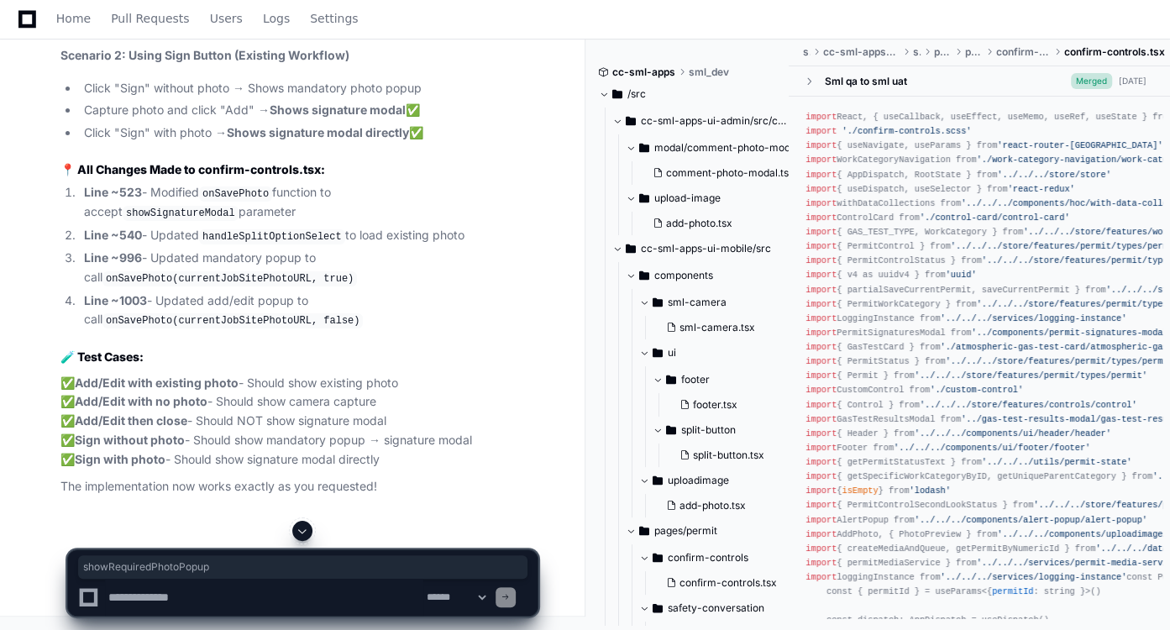
copy code "showRequiredPhotoPopup"
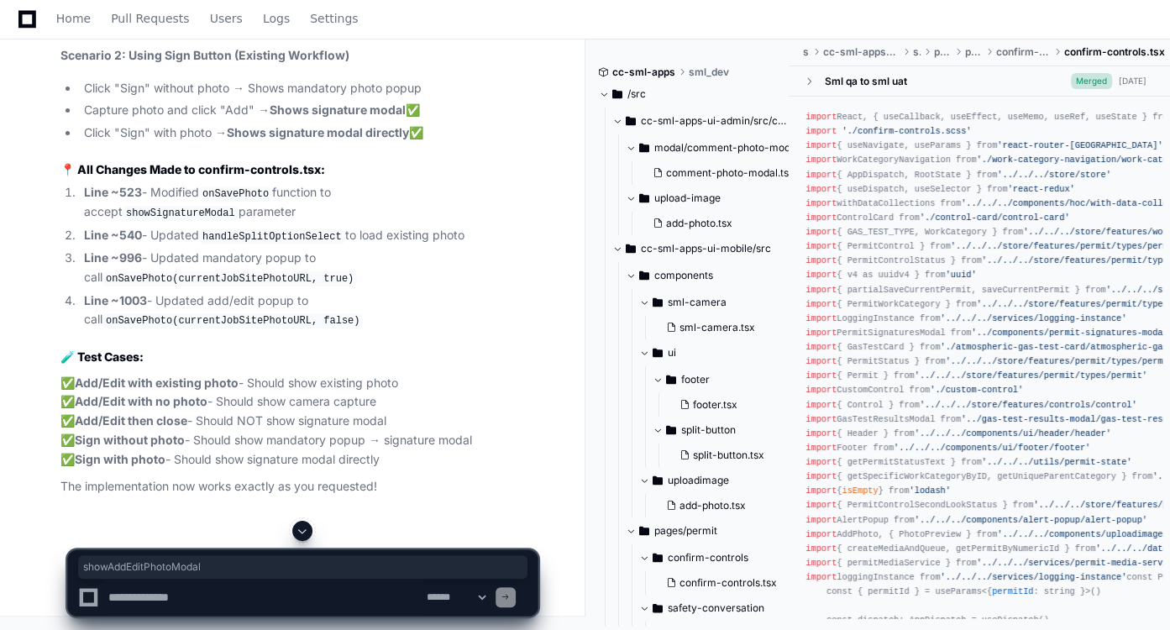
scroll to position [9469, 0]
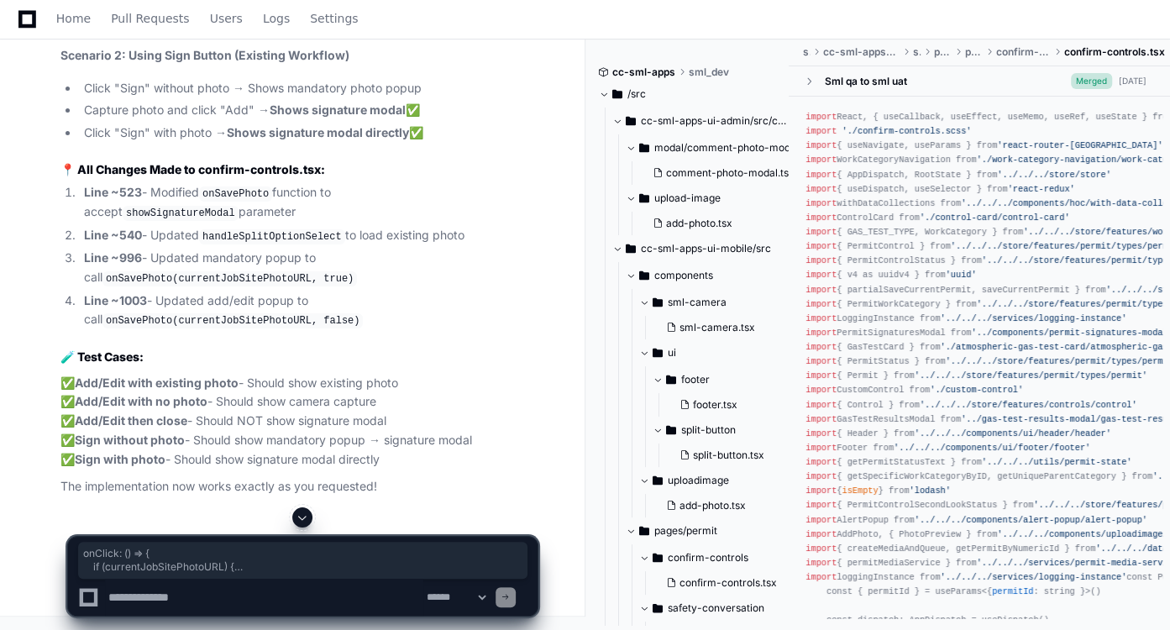
drag, startPoint x: 71, startPoint y: 262, endPoint x: 75, endPoint y: 334, distance: 72.3
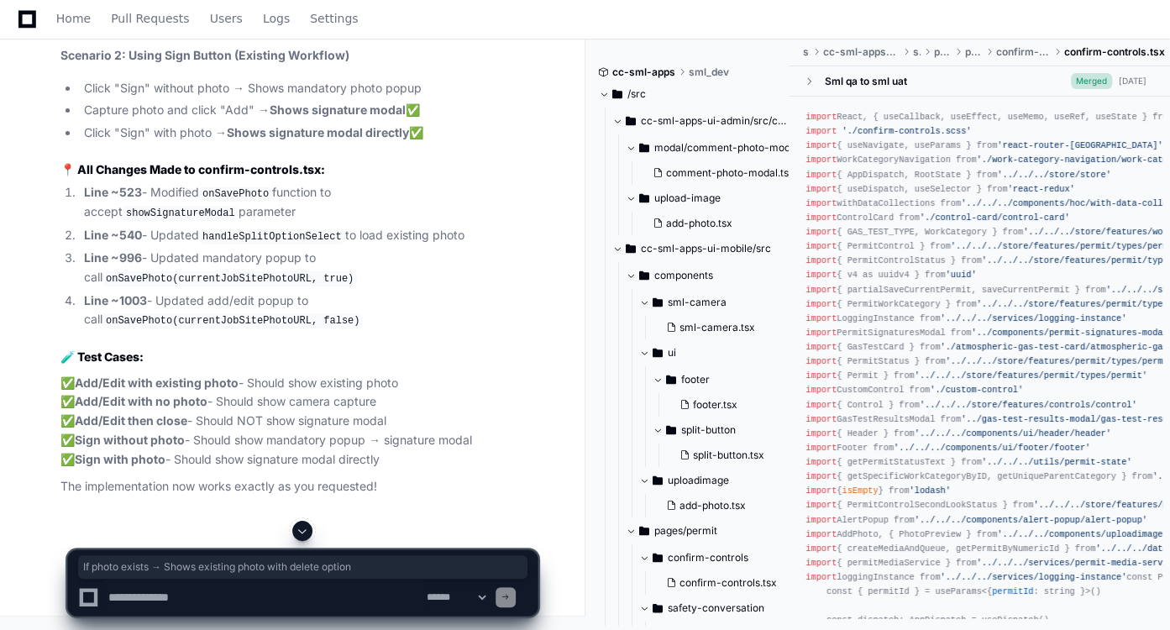
drag, startPoint x: 404, startPoint y: 180, endPoint x: 80, endPoint y: 183, distance: 324.3
click at [204, 588] on textarea at bounding box center [264, 597] width 318 height 37
type textarea "**********"
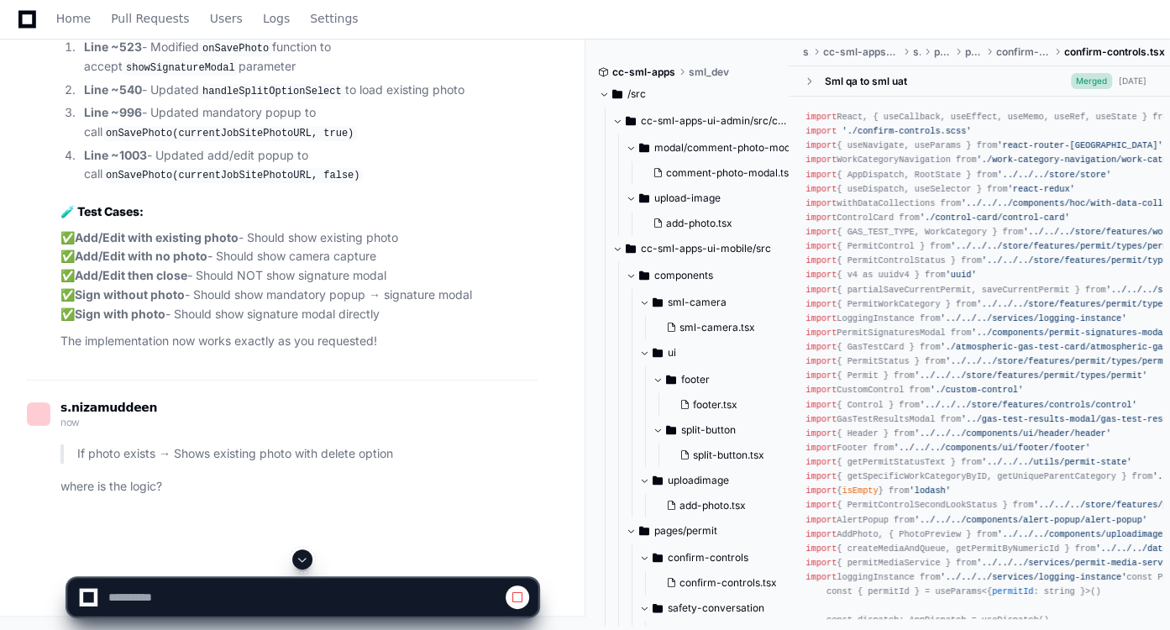
click at [307, 561] on span at bounding box center [302, 559] width 13 height 13
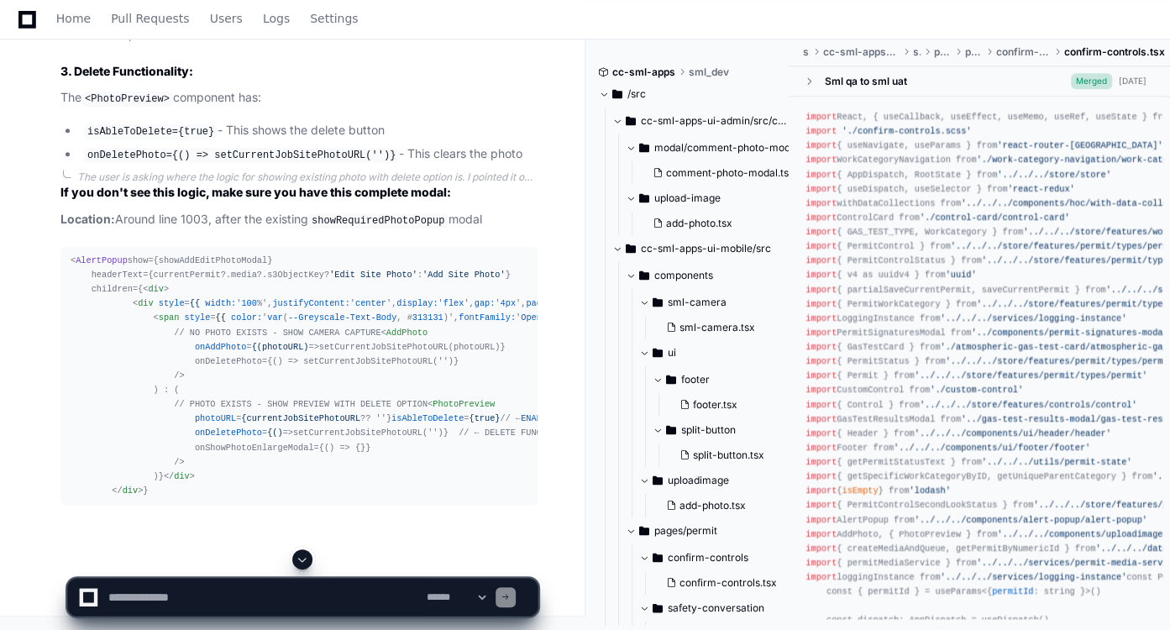
scroll to position [10801, 0]
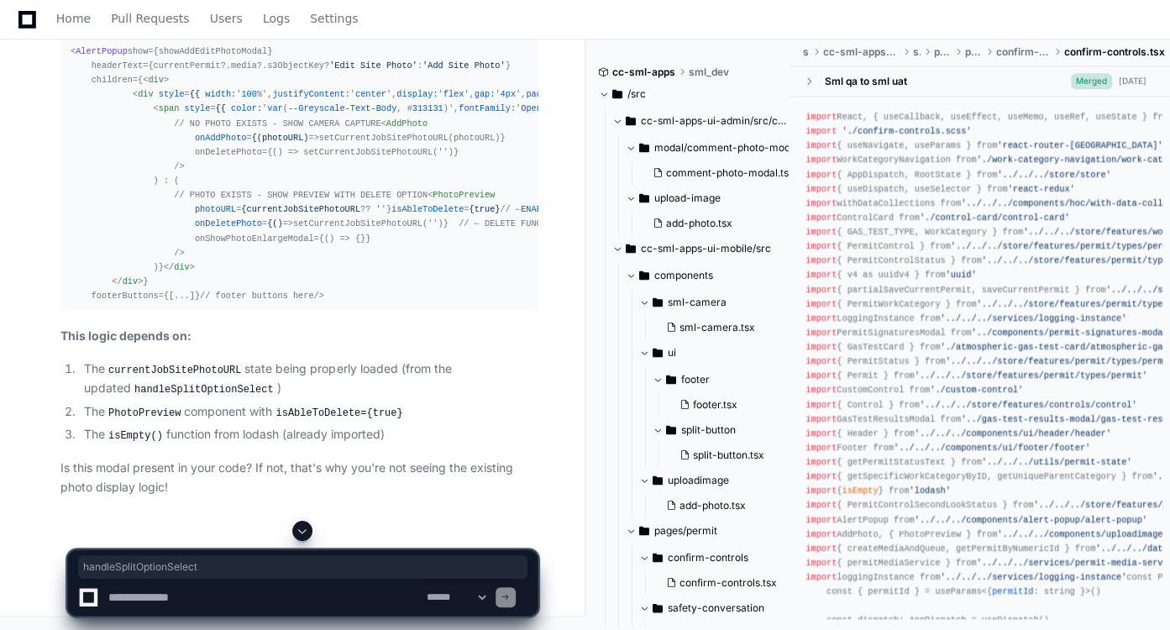
click at [188, 598] on textarea at bounding box center [264, 597] width 318 height 37
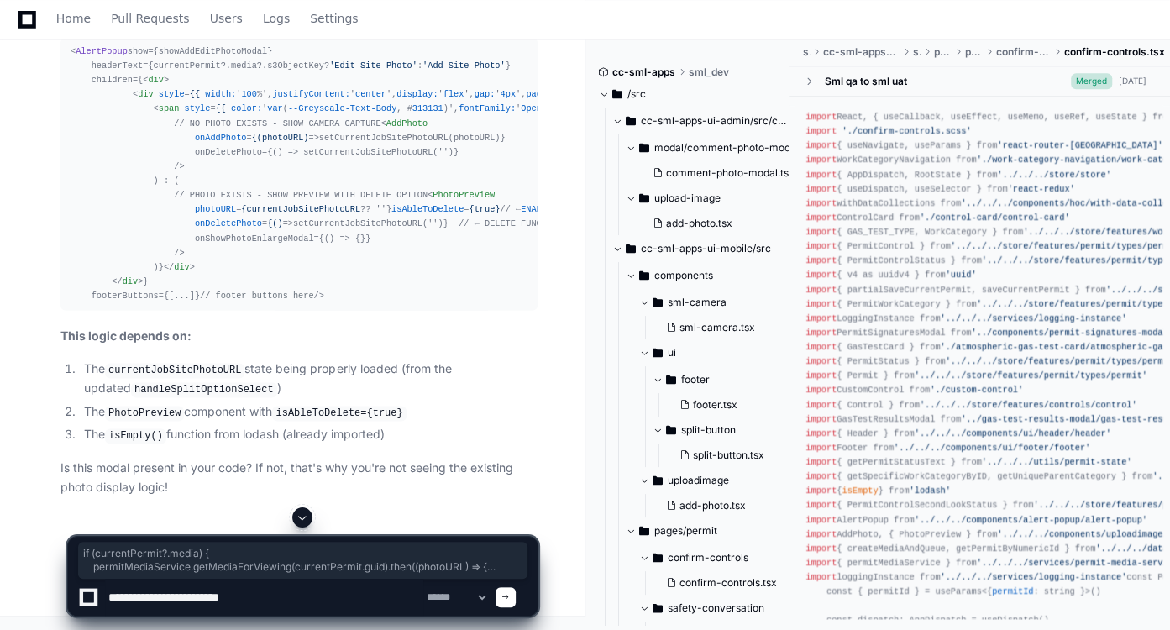
drag, startPoint x: 81, startPoint y: 446, endPoint x: 66, endPoint y: 386, distance: 62.3
click at [301, 598] on textarea at bounding box center [264, 597] width 318 height 37
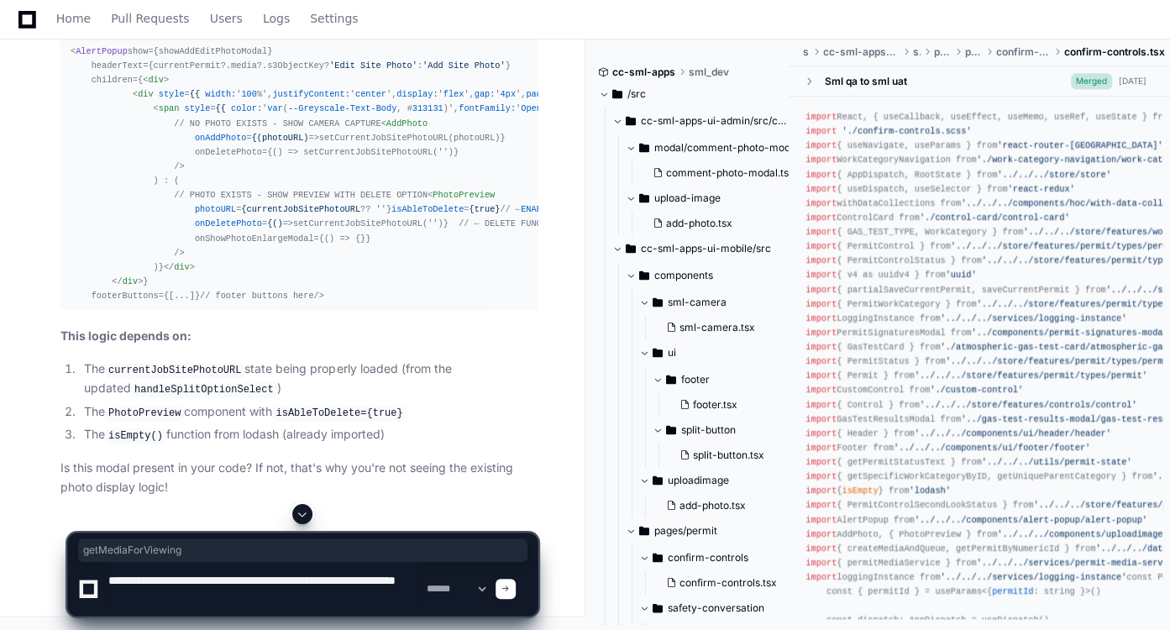
click at [197, 591] on textarea at bounding box center [264, 589] width 318 height 54
paste textarea "**********"
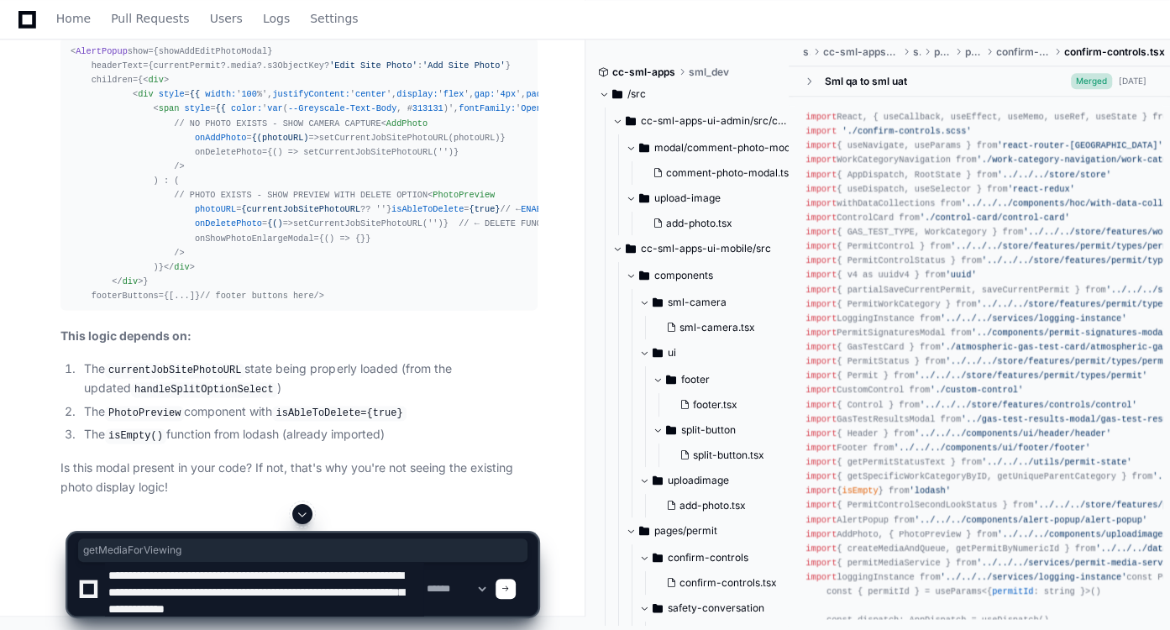
type textarea "**********"
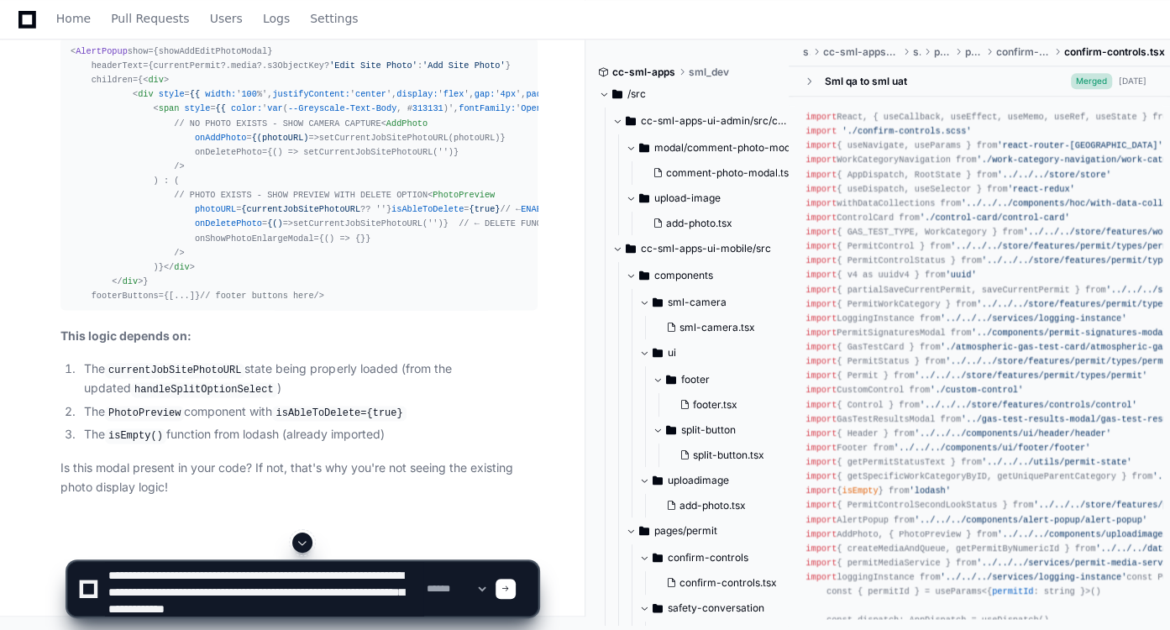
click at [510, 588] on span at bounding box center [505, 589] width 8 height 8
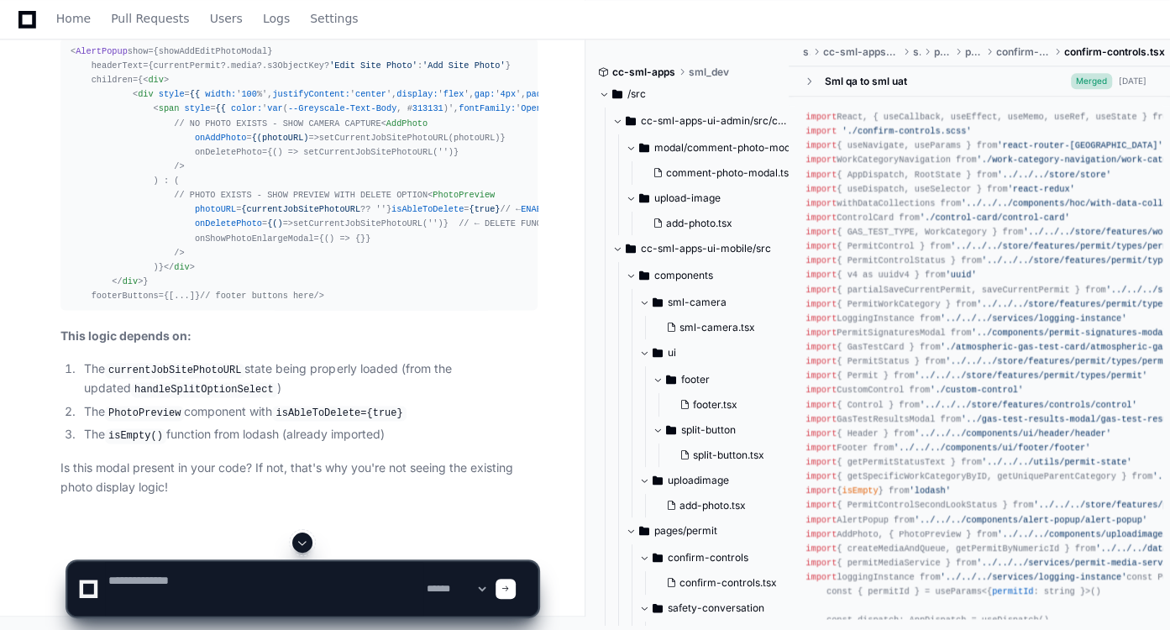
scroll to position [0, 0]
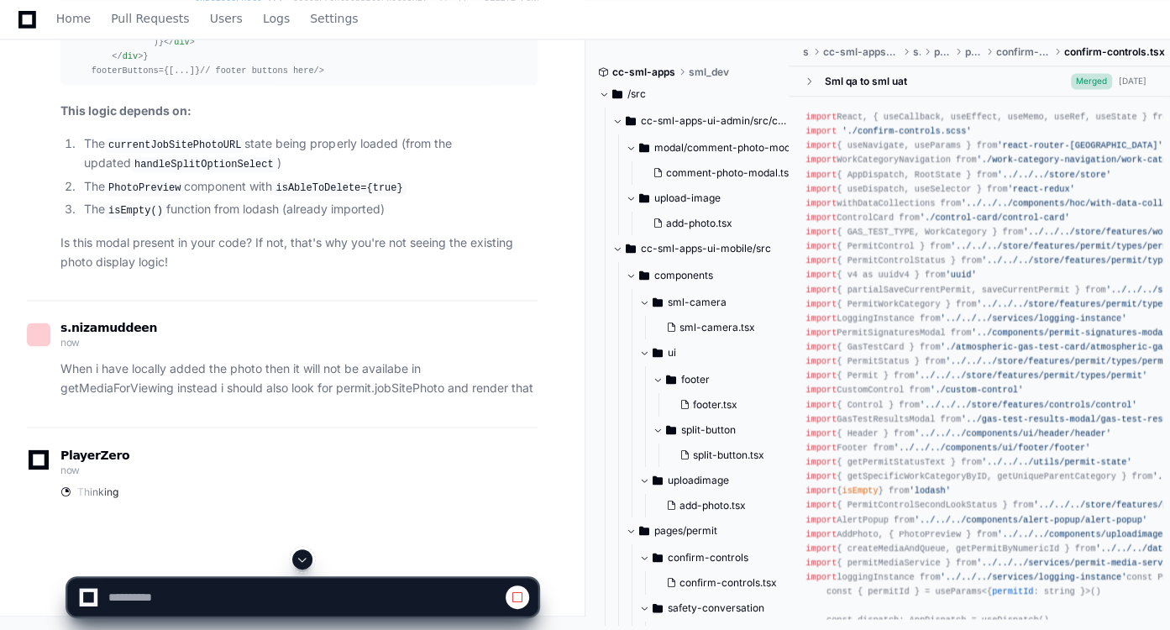
click at [307, 564] on span at bounding box center [302, 559] width 13 height 13
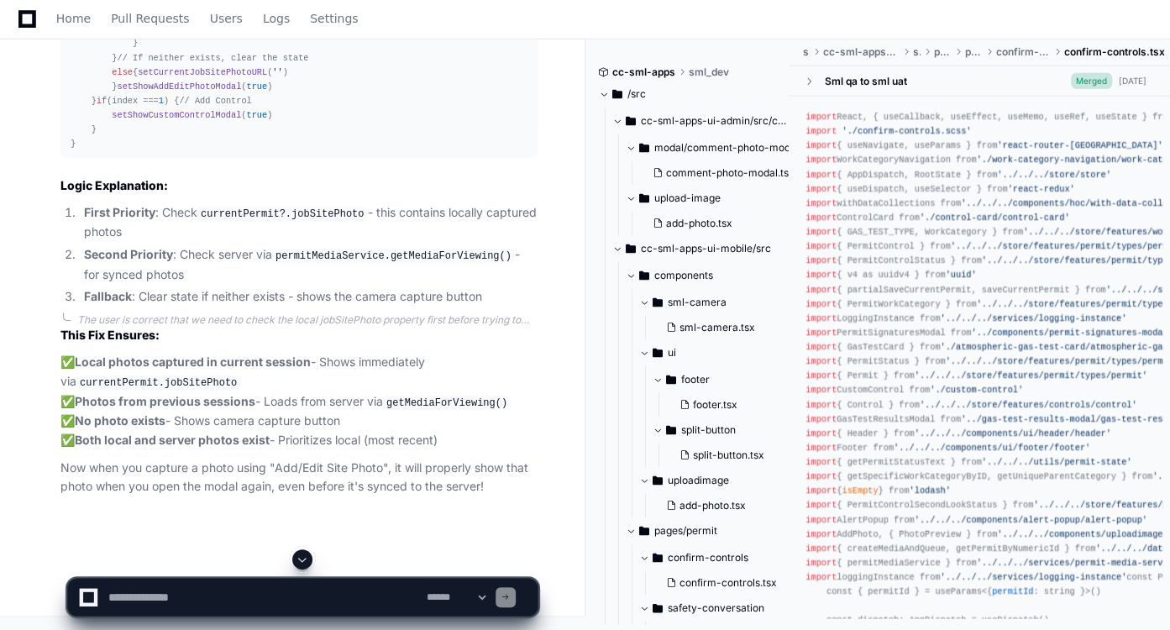
scroll to position [13243, 0]
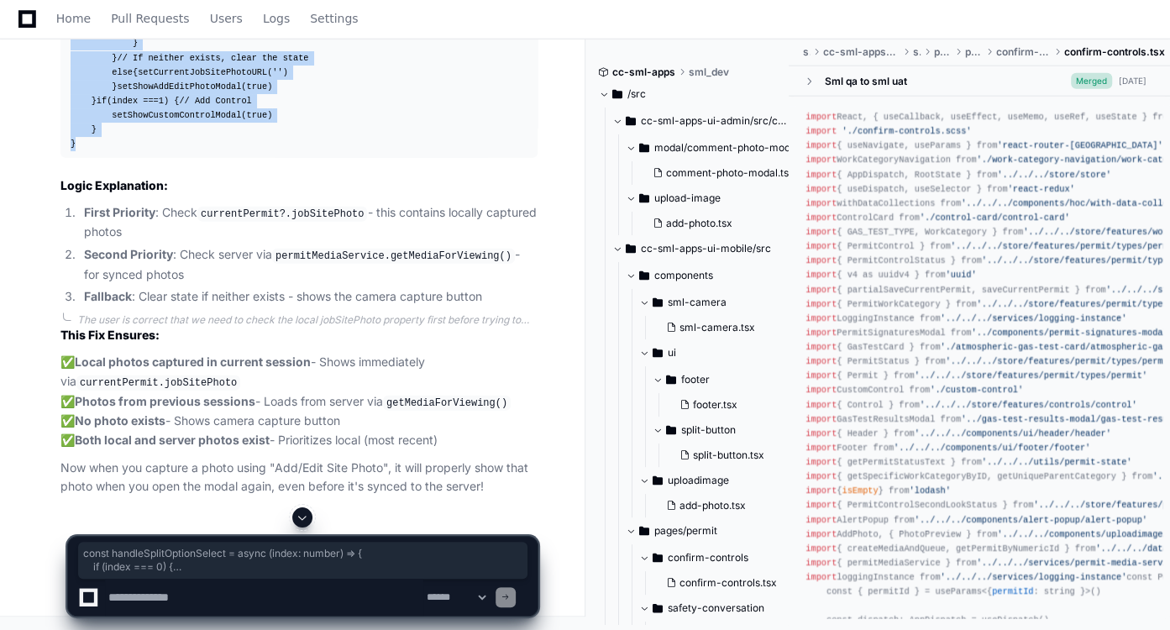
drag, startPoint x: 67, startPoint y: 76, endPoint x: 98, endPoint y: 500, distance: 425.4
click at [98, 158] on pre "const handleSplitOptionSelect = async ( index : number ) => { if (index === 0 )…" at bounding box center [298, 36] width 477 height 244
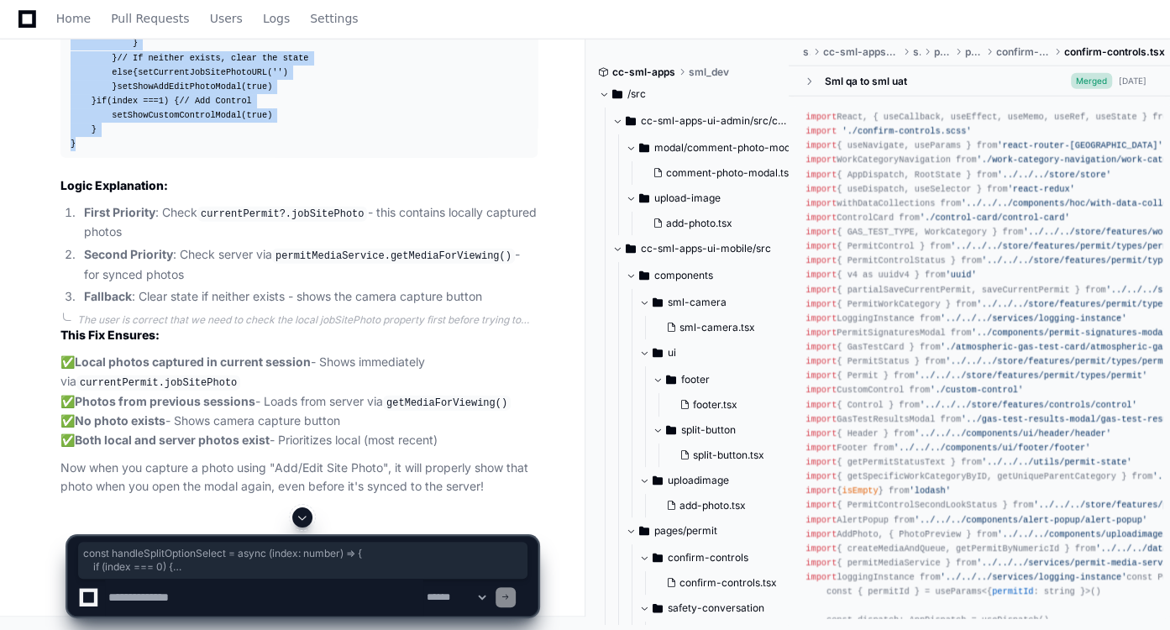
drag, startPoint x: 69, startPoint y: 63, endPoint x: 91, endPoint y: 480, distance: 417.2
click at [91, 158] on pre "const handleSplitOptionSelect = async ( index : number ) => { if (index === 0 )…" at bounding box center [298, 36] width 477 height 244
click at [396, 151] on div "const handleSplitOptionSelect = async ( index : number ) => { if (index === 0 )…" at bounding box center [299, 36] width 457 height 230
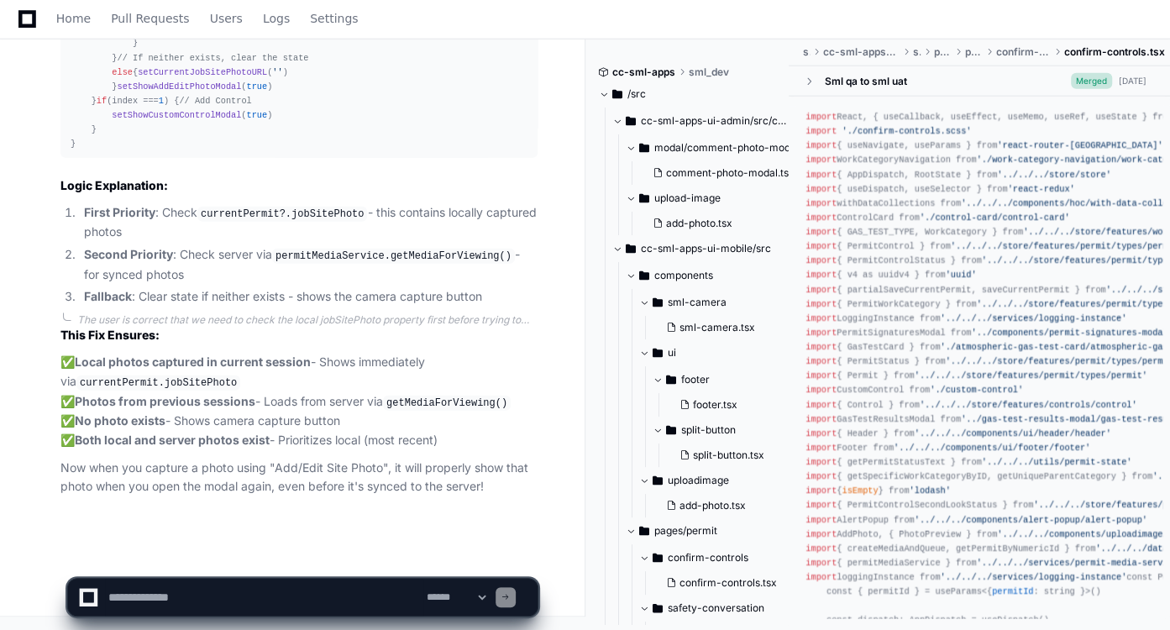
scroll to position [13592, 0]
click at [350, 602] on textarea at bounding box center [264, 597] width 318 height 37
paste textarea "**********"
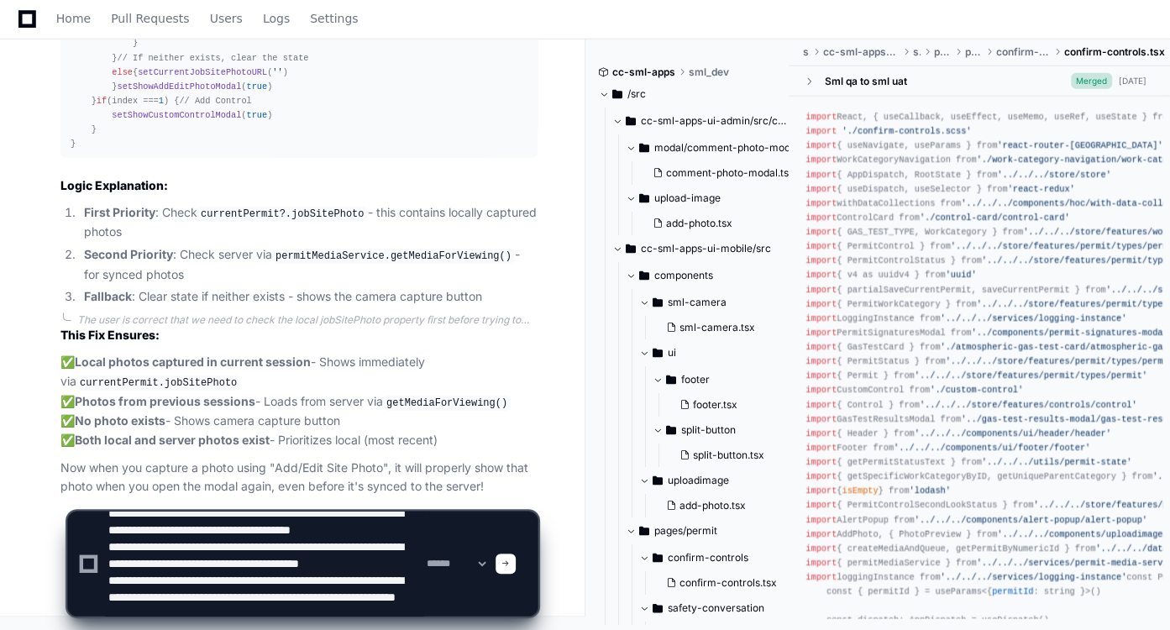
scroll to position [39, 0]
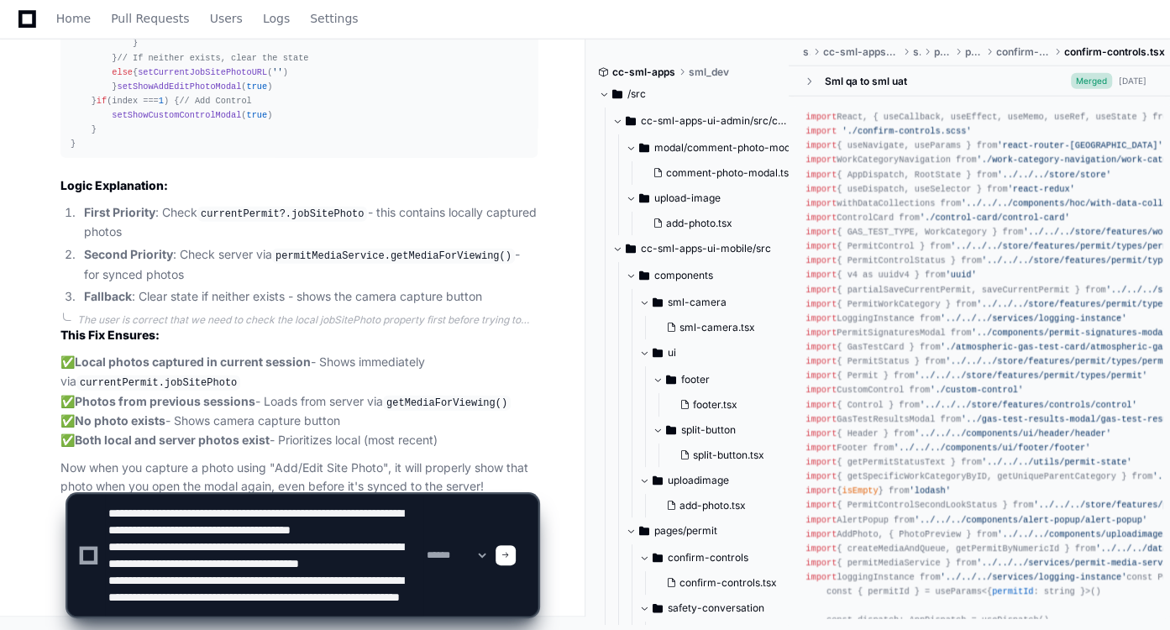
paste textarea "**********"
type textarea "**********"
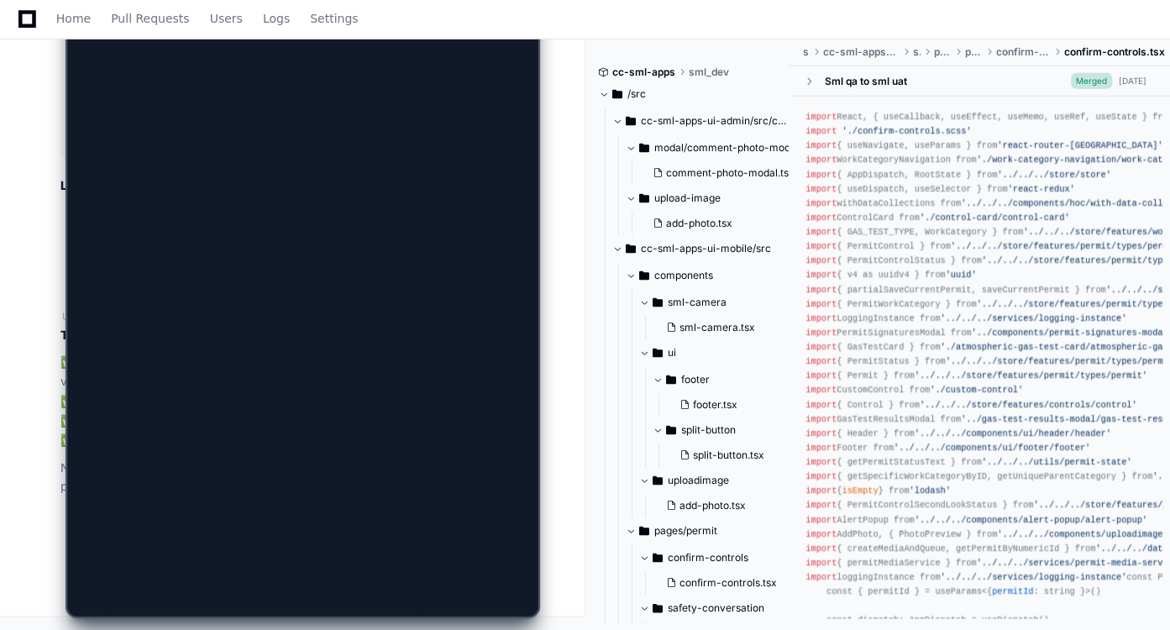
scroll to position [0, 0]
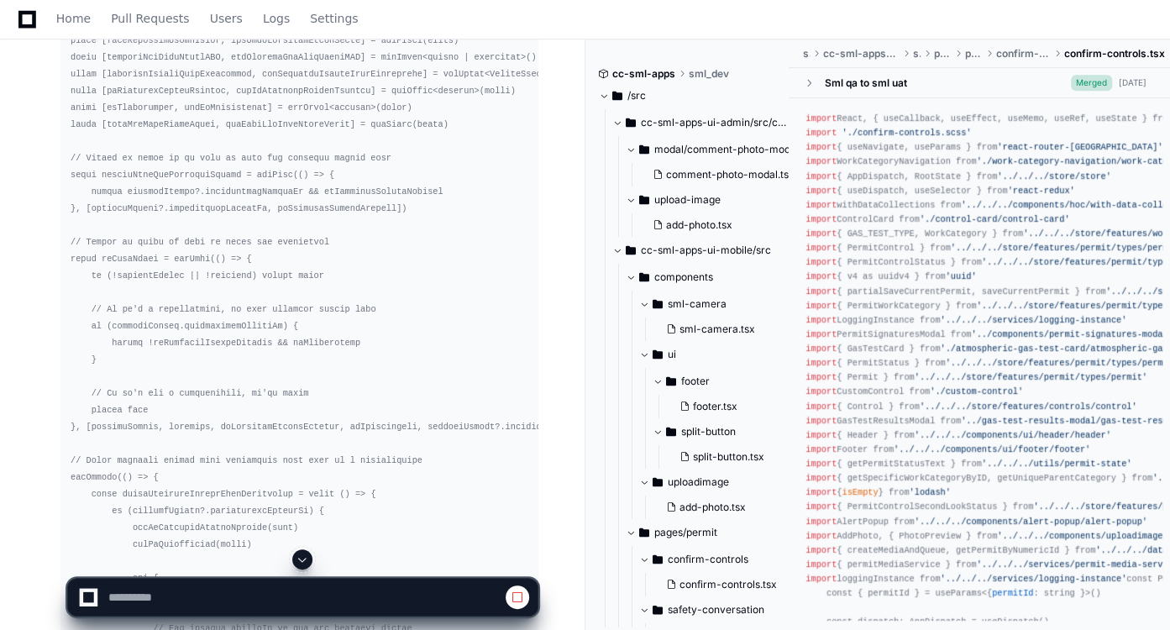
click at [304, 554] on span at bounding box center [302, 559] width 13 height 13
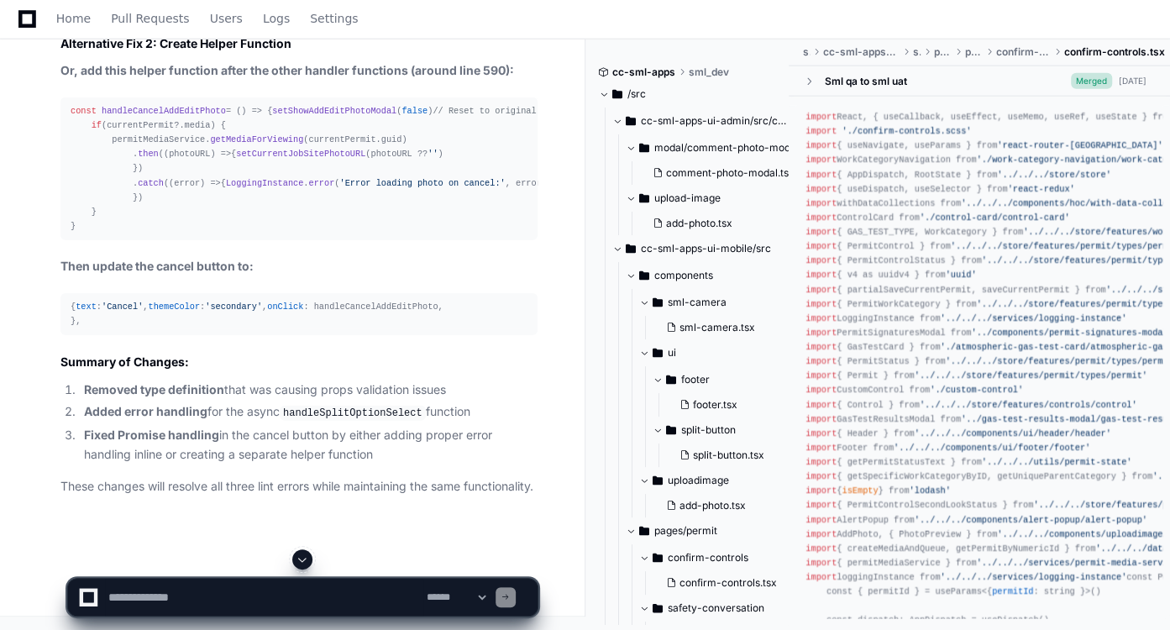
scroll to position [34258, 0]
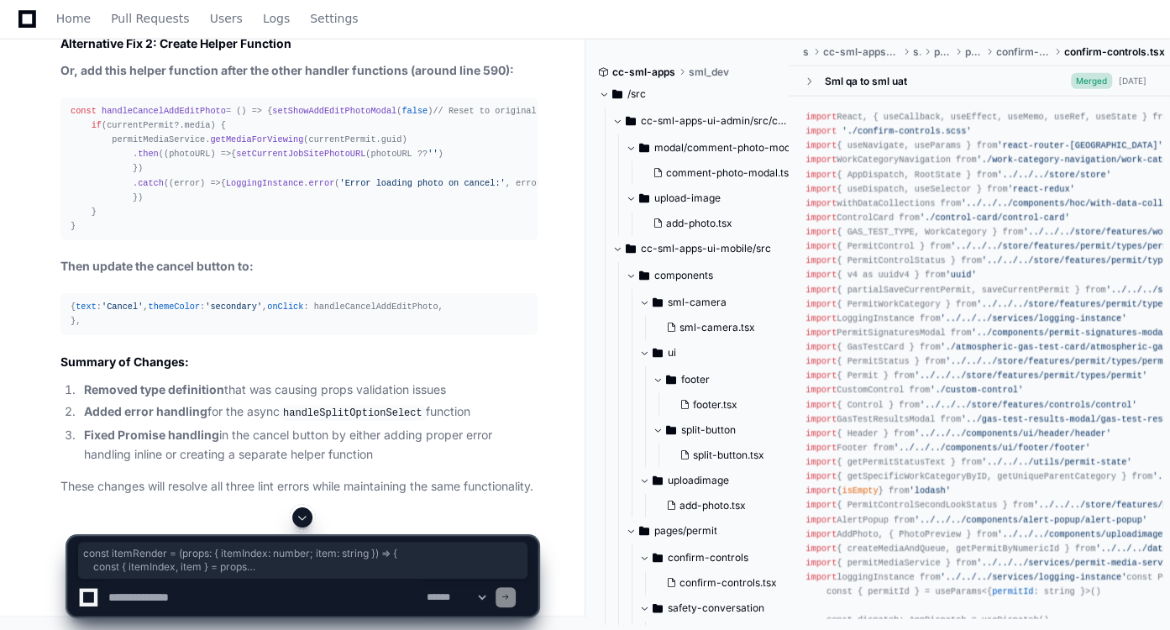
drag, startPoint x: 84, startPoint y: 461, endPoint x: 35, endPoint y: 299, distance: 169.3
click at [232, 605] on textarea at bounding box center [264, 597] width 318 height 37
type textarea "**********"
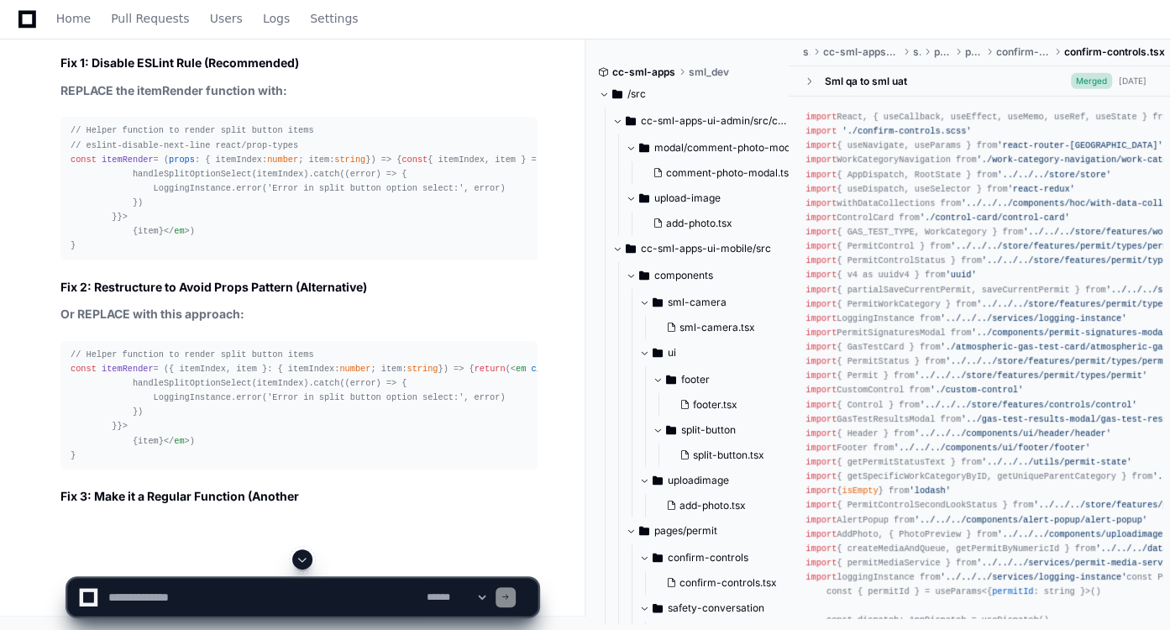
click at [307, 560] on span at bounding box center [302, 559] width 13 height 13
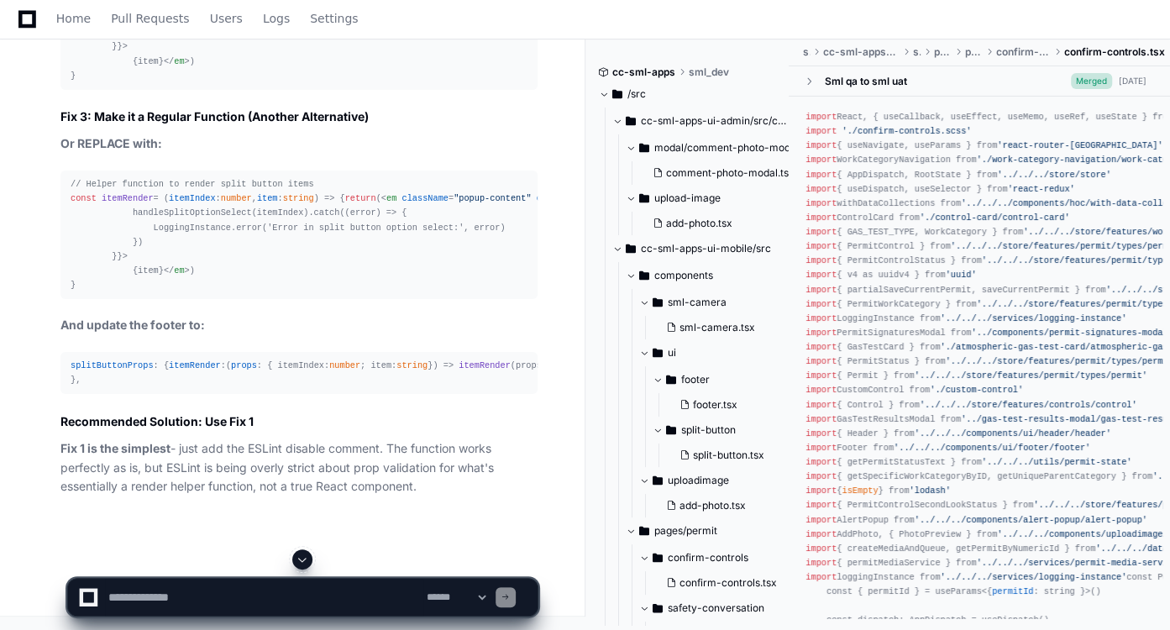
scroll to position [36327, 0]
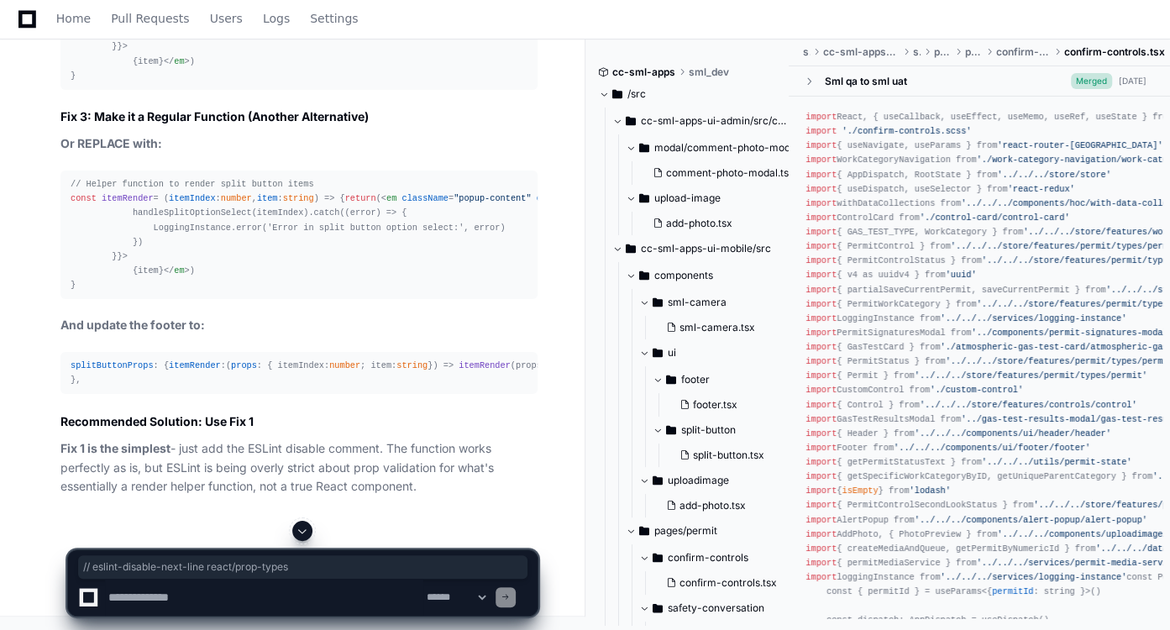
drag, startPoint x: 288, startPoint y: 126, endPoint x: 69, endPoint y: 127, distance: 219.2
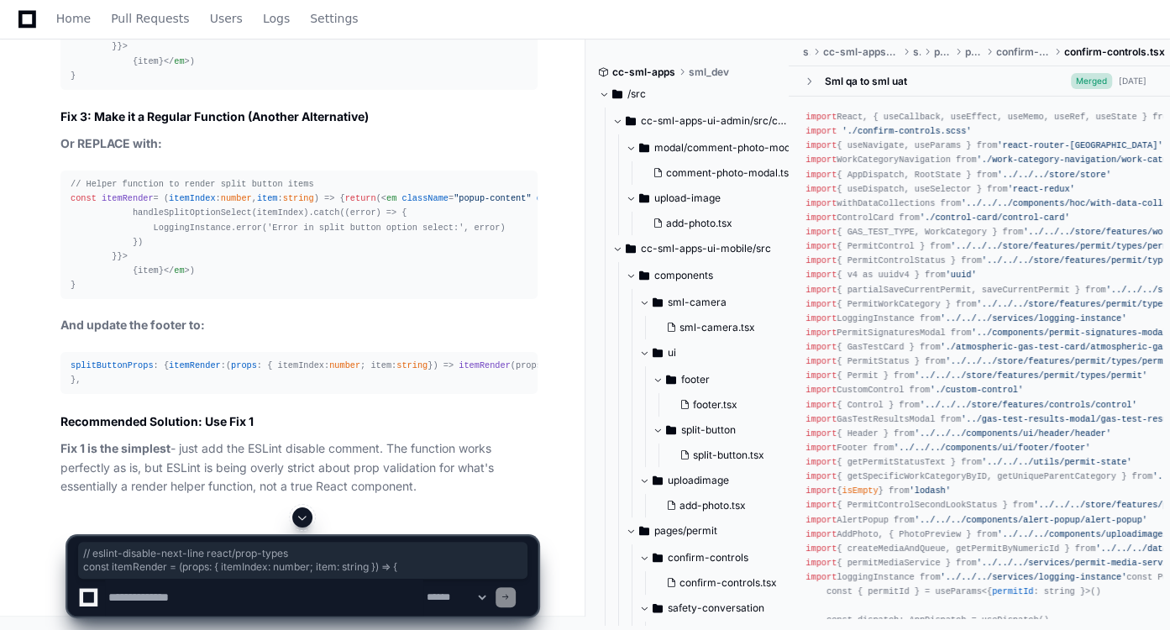
drag, startPoint x: 400, startPoint y: 139, endPoint x: 67, endPoint y: 131, distance: 332.7
click at [69, 20] on span "Home" at bounding box center [73, 18] width 34 height 10
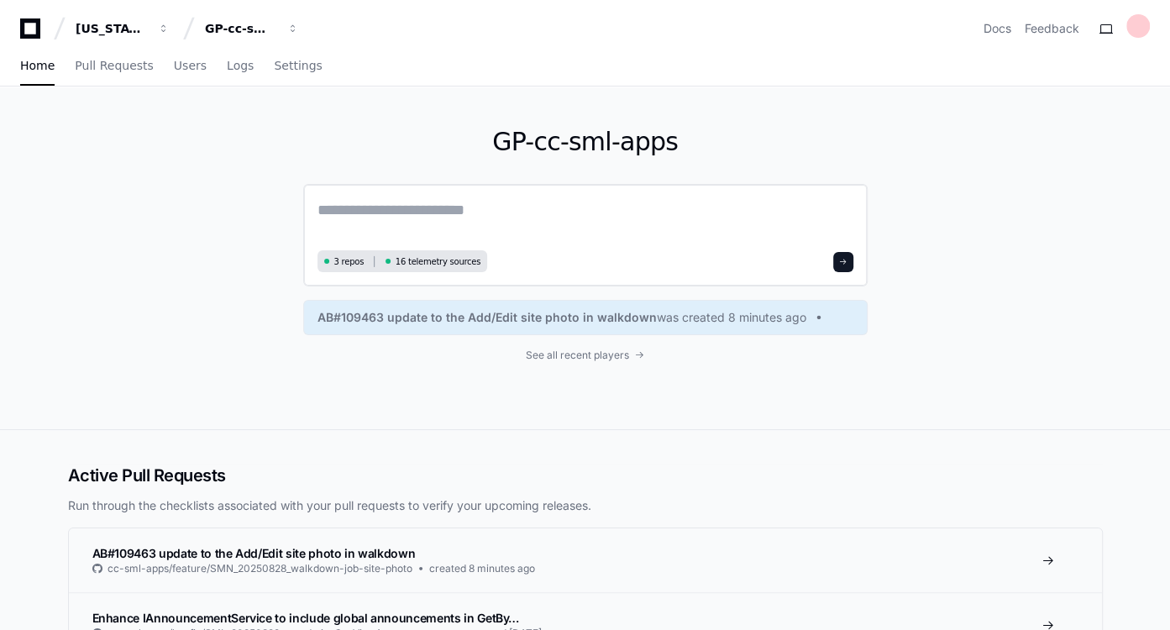
click at [538, 198] on textarea at bounding box center [586, 221] width 536 height 47
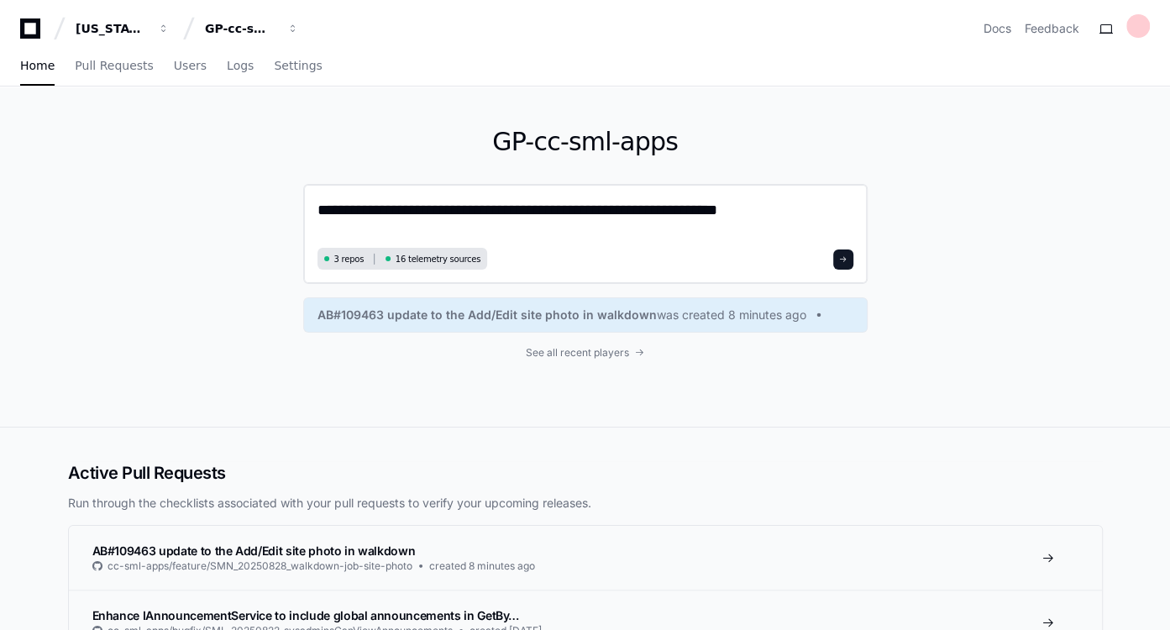
type textarea "**********"
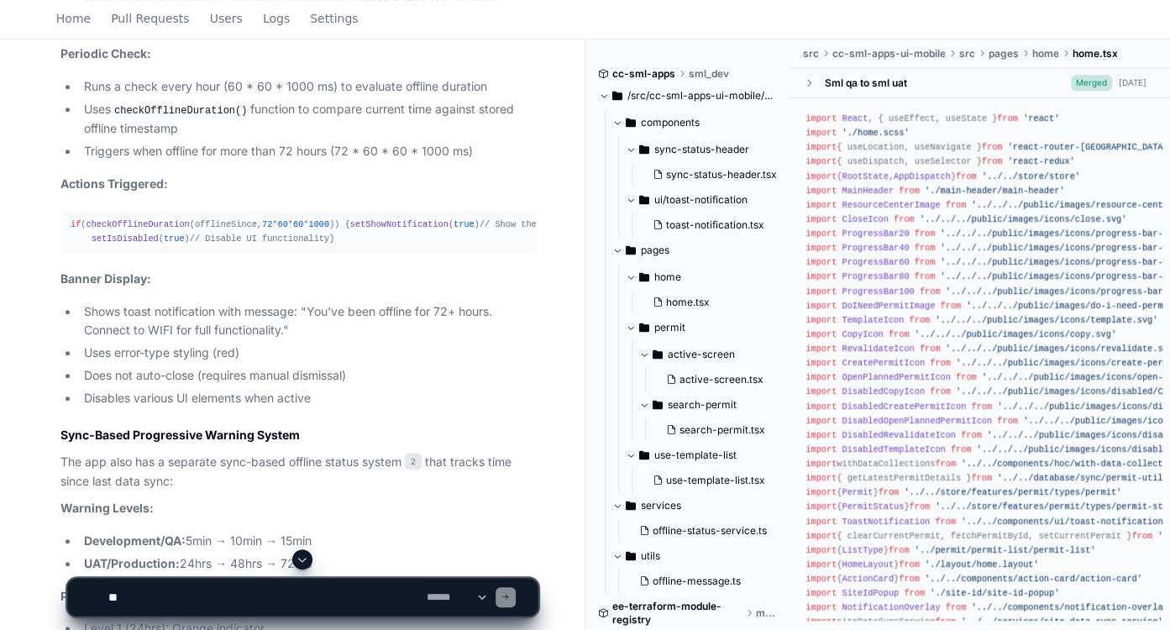
scroll to position [811, 0]
drag, startPoint x: 423, startPoint y: 360, endPoint x: 425, endPoint y: 396, distance: 36.2
click at [425, 396] on ul "Shows toast notification with message: "You've been offline for 72+ hours. Conn…" at bounding box center [298, 355] width 477 height 106
